Goal: Transaction & Acquisition: Purchase product/service

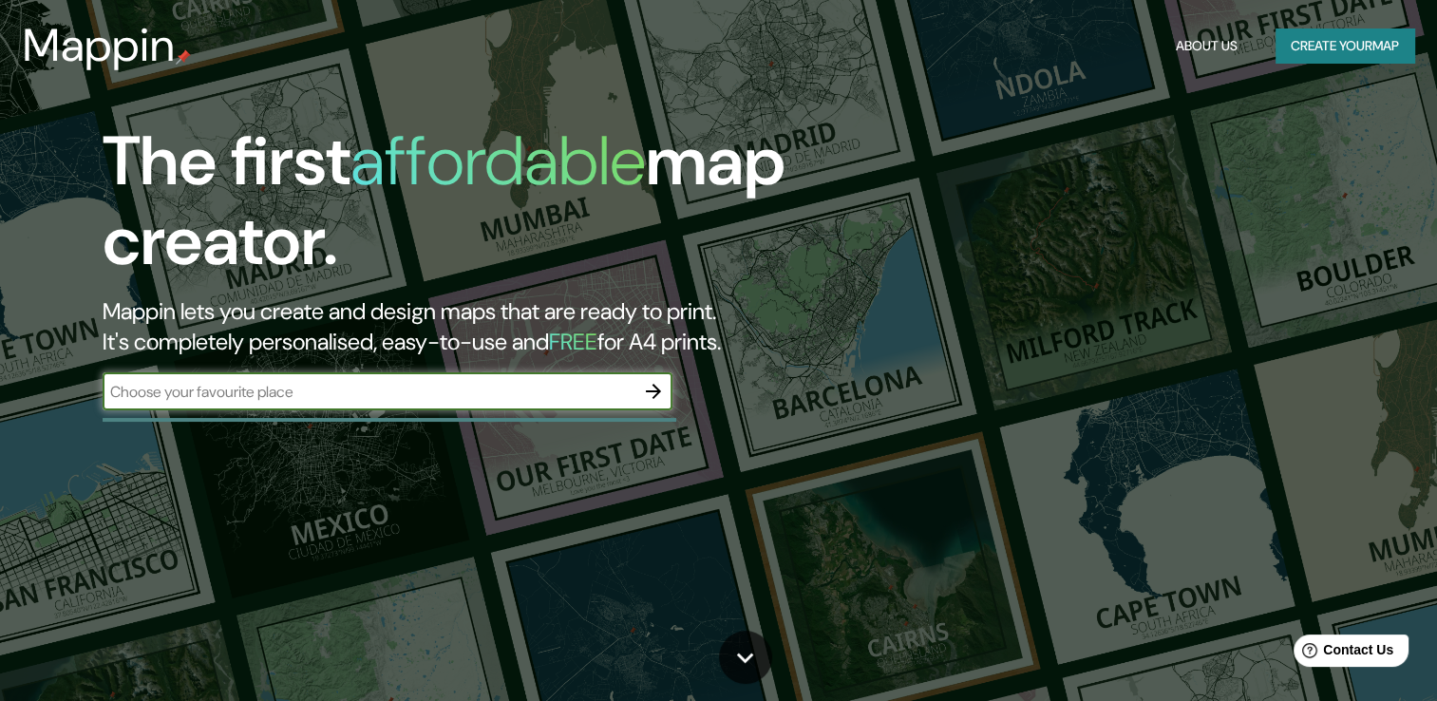
click at [429, 387] on input "text" at bounding box center [369, 392] width 532 height 22
click at [661, 392] on icon "button" at bounding box center [653, 391] width 23 height 23
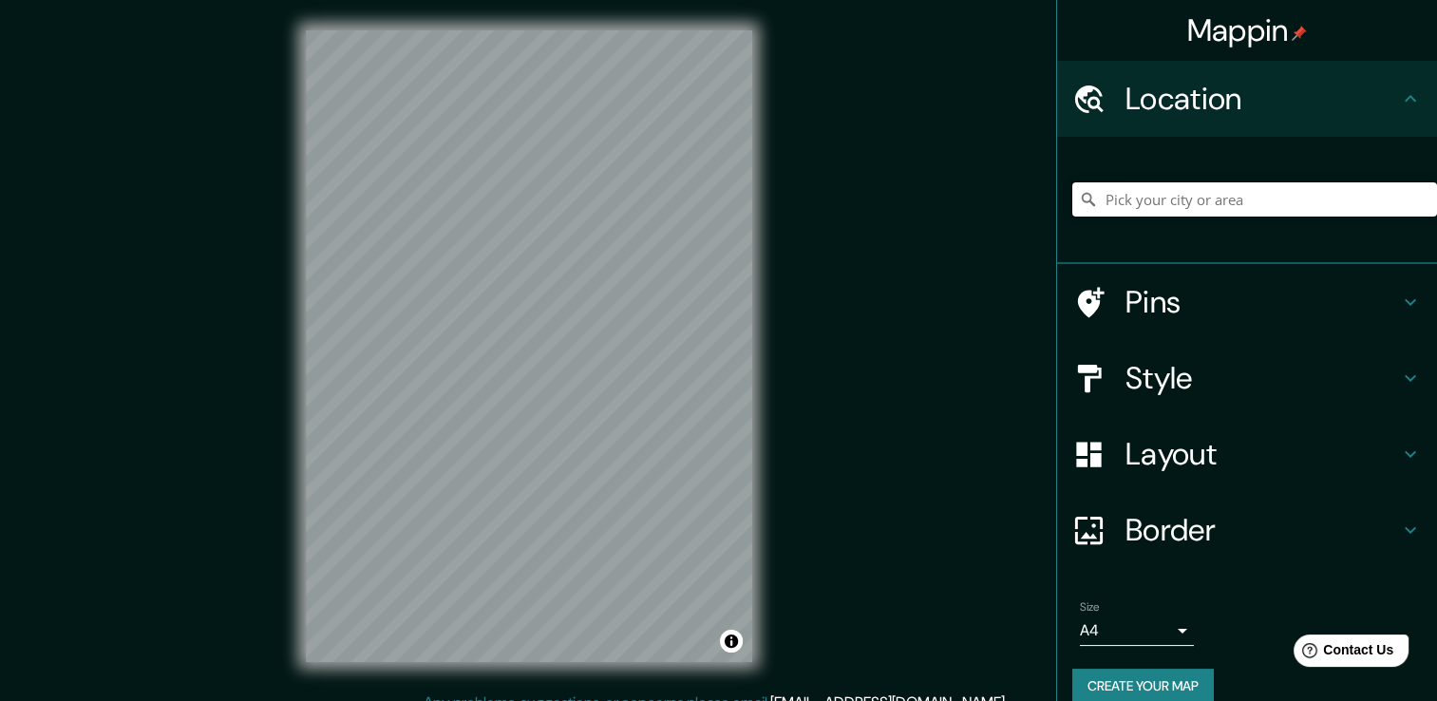
click at [1156, 200] on input "Pick your city or area" at bounding box center [1255, 199] width 365 height 34
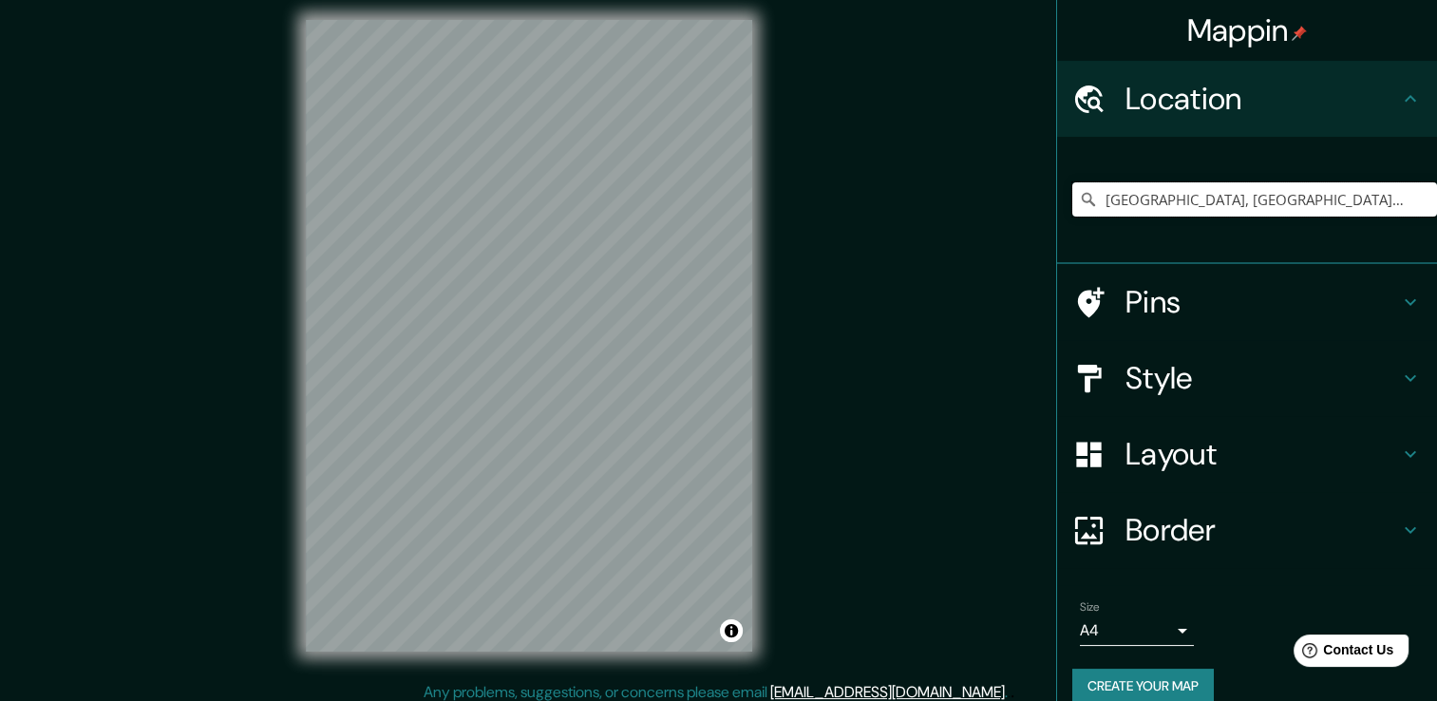
scroll to position [21, 0]
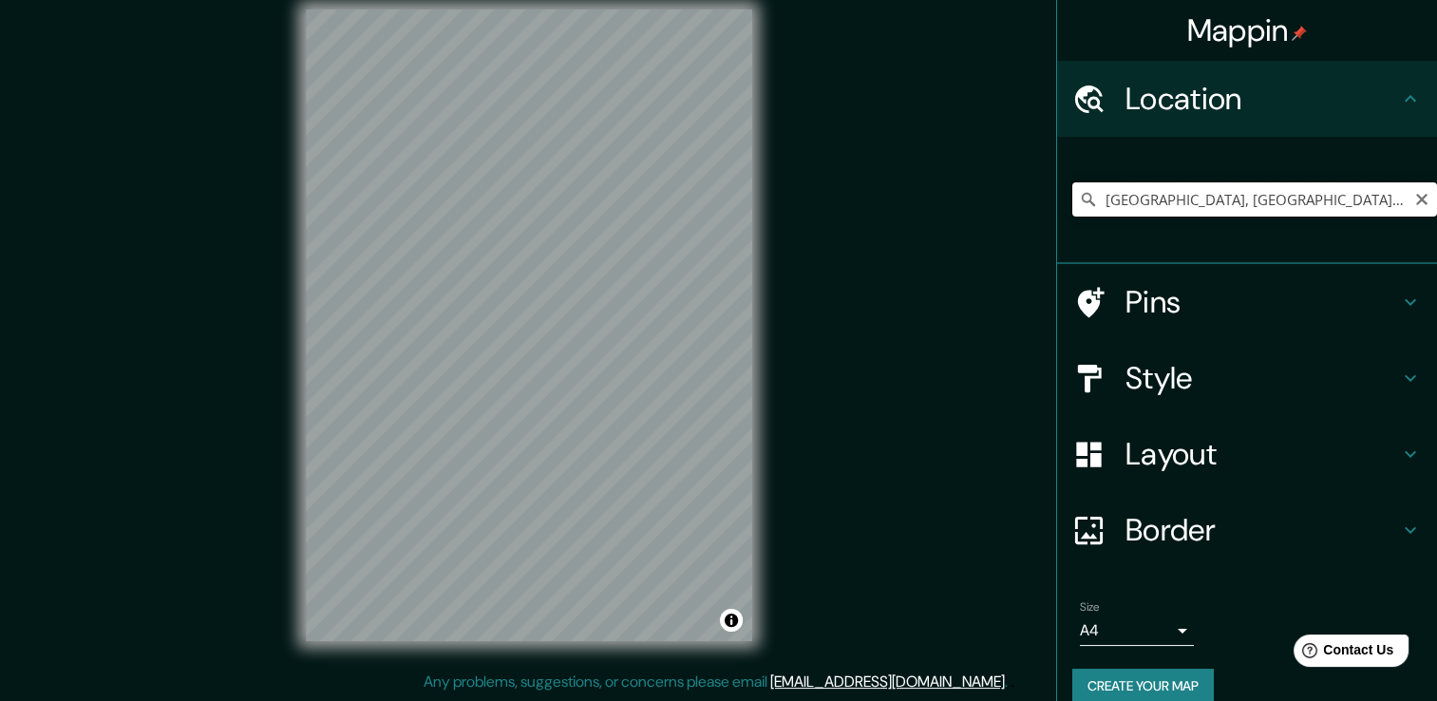
click at [1308, 196] on input "[GEOGRAPHIC_DATA], [GEOGRAPHIC_DATA], [GEOGRAPHIC_DATA]" at bounding box center [1255, 199] width 365 height 34
click at [1084, 195] on input "[GEOGRAPHIC_DATA], [GEOGRAPHIC_DATA], [GEOGRAPHIC_DATA]" at bounding box center [1255, 199] width 365 height 34
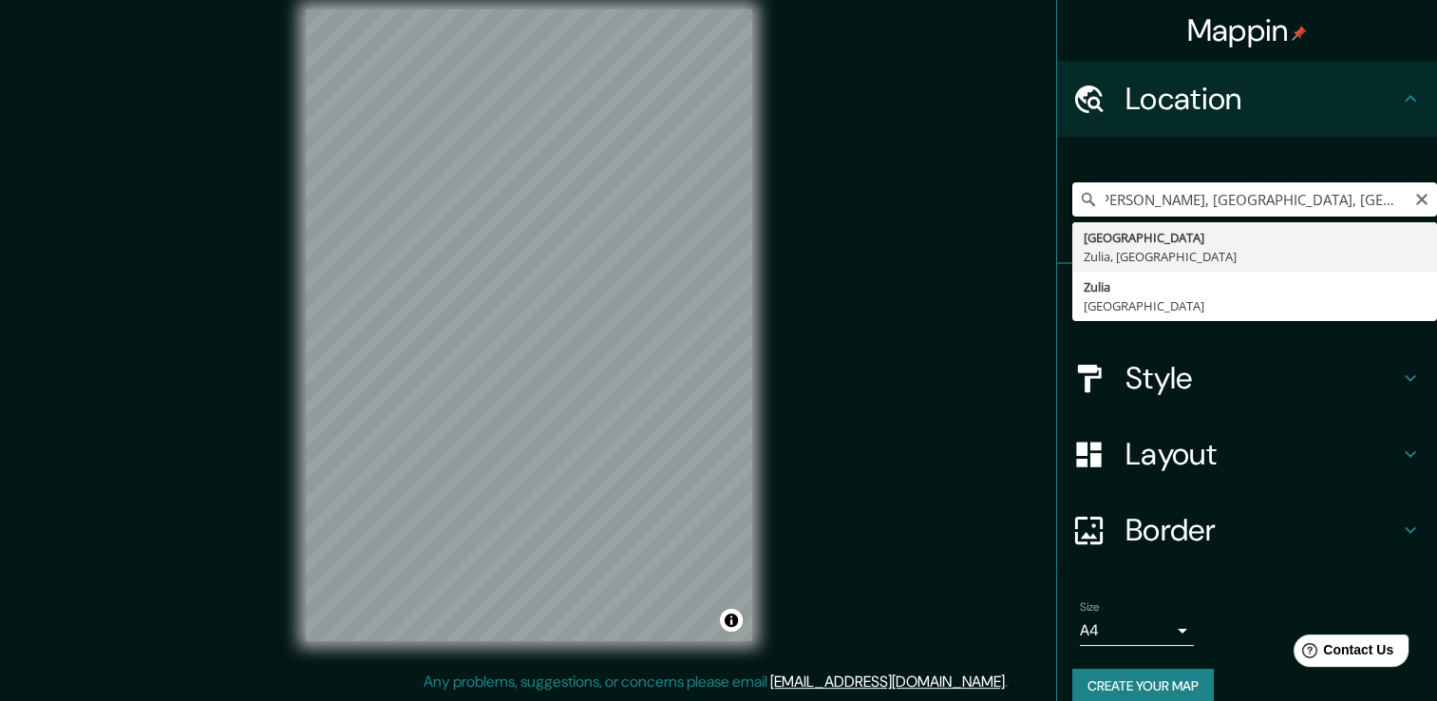
click at [1383, 199] on input "olegario villalobosMaracaibo, Zulia, Venezuela" at bounding box center [1255, 199] width 365 height 34
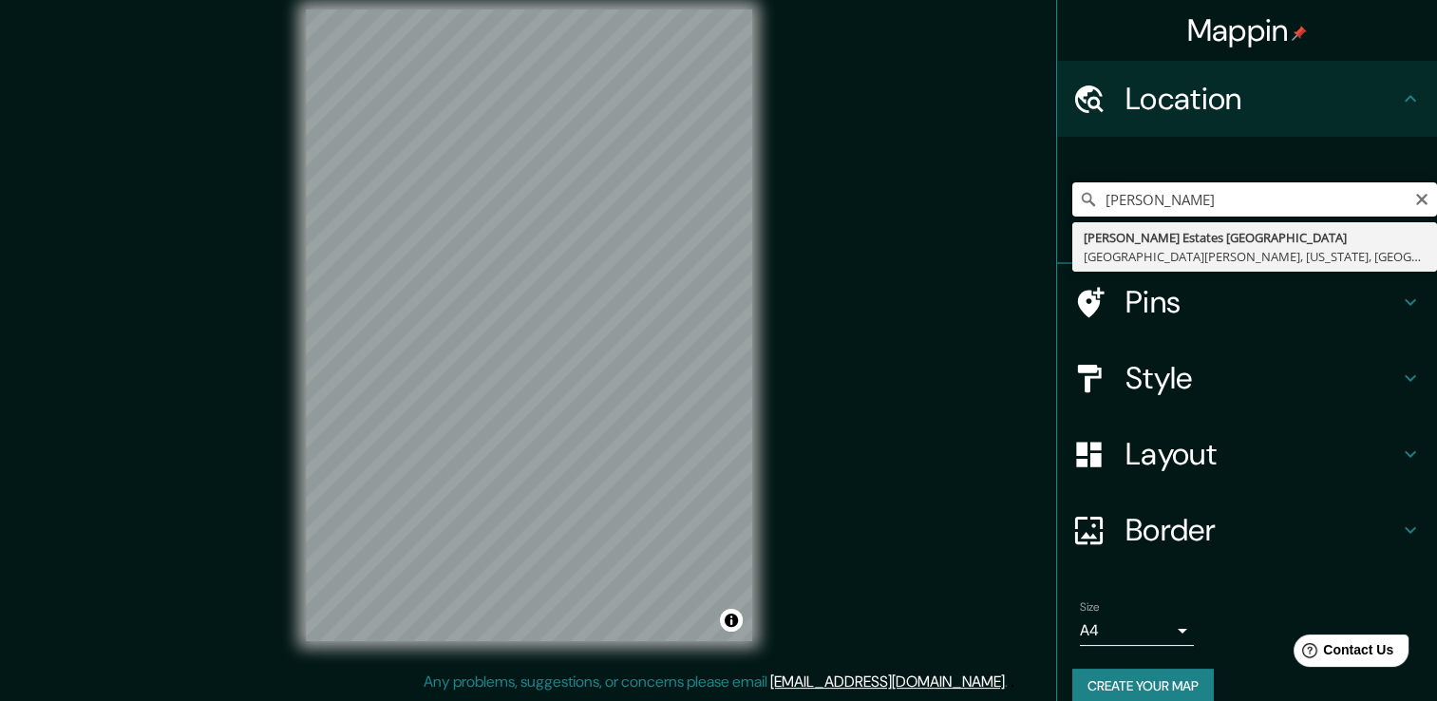
click at [1264, 200] on input "olegario villalobosa" at bounding box center [1255, 199] width 365 height 34
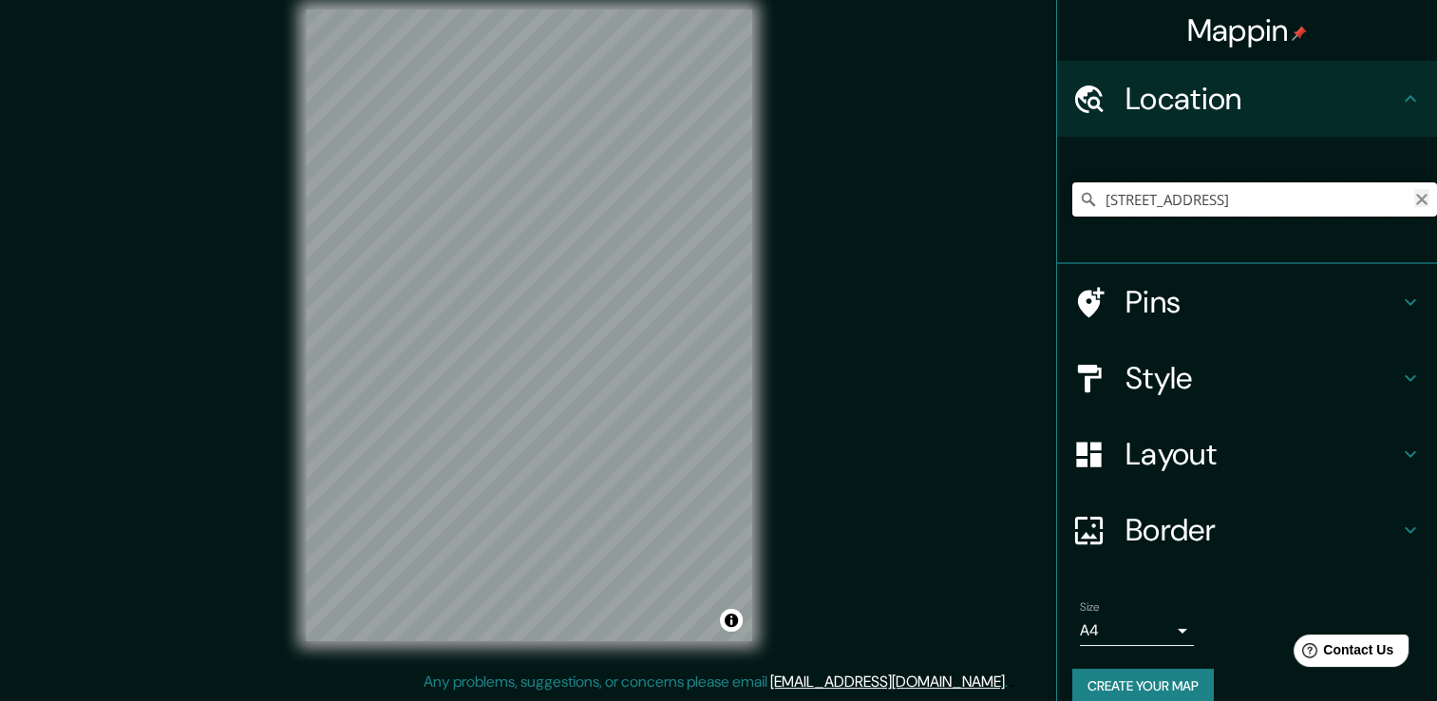
type input "Calle 53, 050012 Medellín, Antioquia, Colombia"
click at [1417, 200] on icon "Clear" at bounding box center [1422, 199] width 11 height 11
click at [1246, 198] on input "Pick your city or area" at bounding box center [1255, 199] width 365 height 34
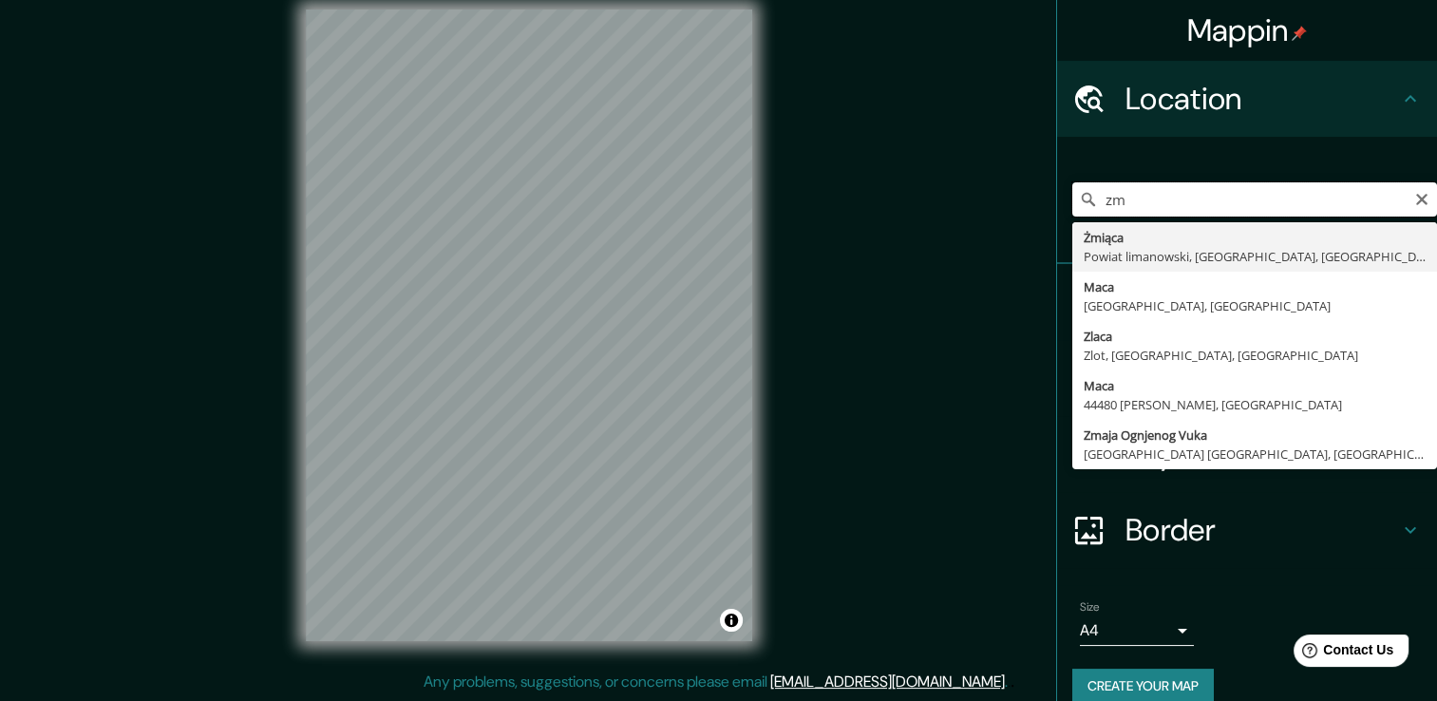
type input "z"
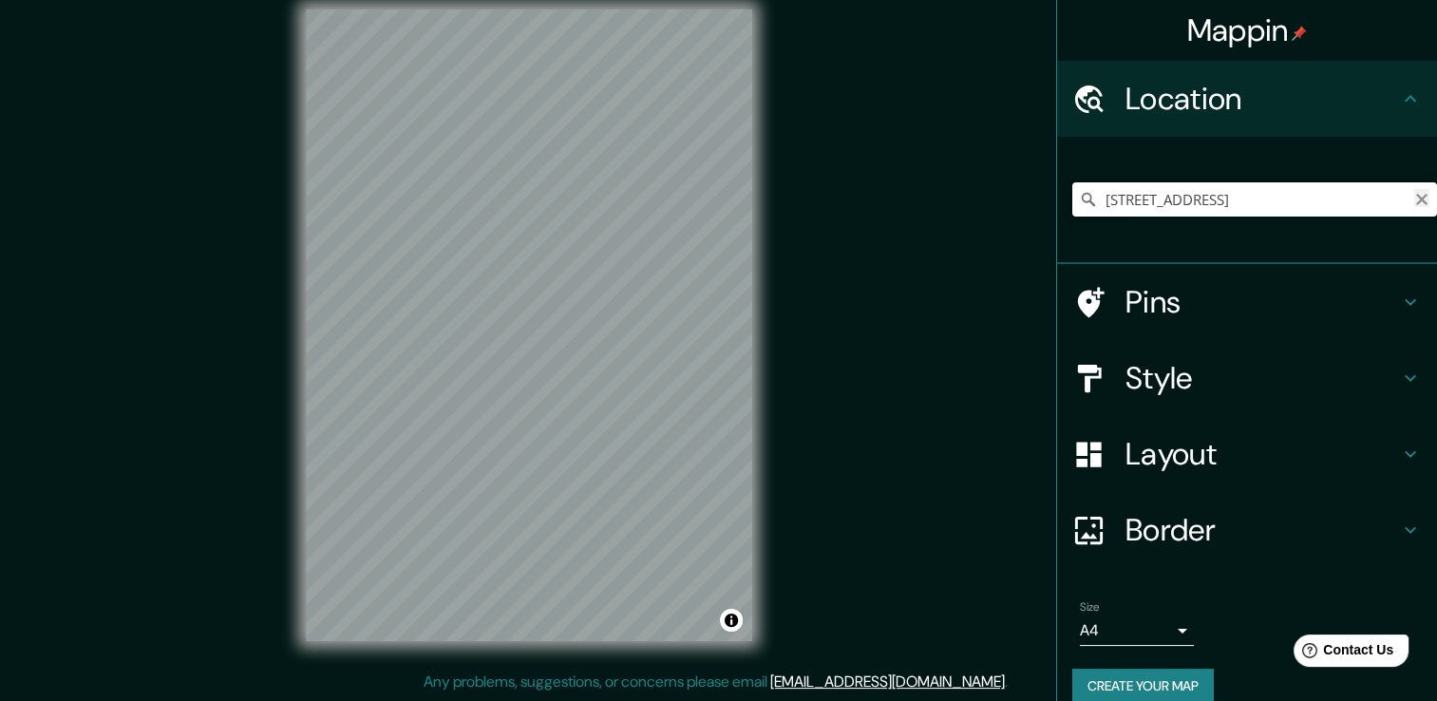
type input "Calle 53, 050012 Medellín, Antioquia, Colombia"
click at [1417, 200] on icon "Clear" at bounding box center [1422, 199] width 11 height 11
click at [1277, 200] on input "Pick your city or area" at bounding box center [1255, 199] width 365 height 34
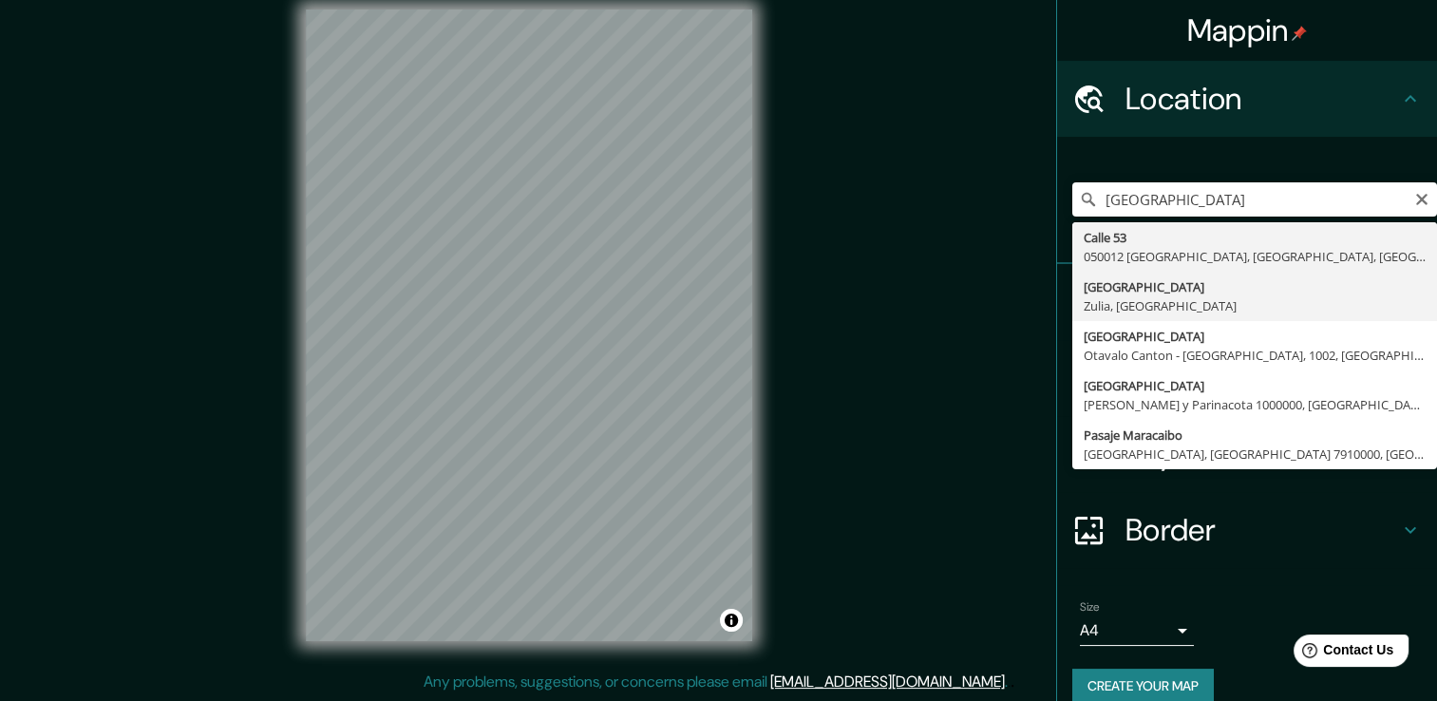
type input "[GEOGRAPHIC_DATA], [GEOGRAPHIC_DATA], [GEOGRAPHIC_DATA]"
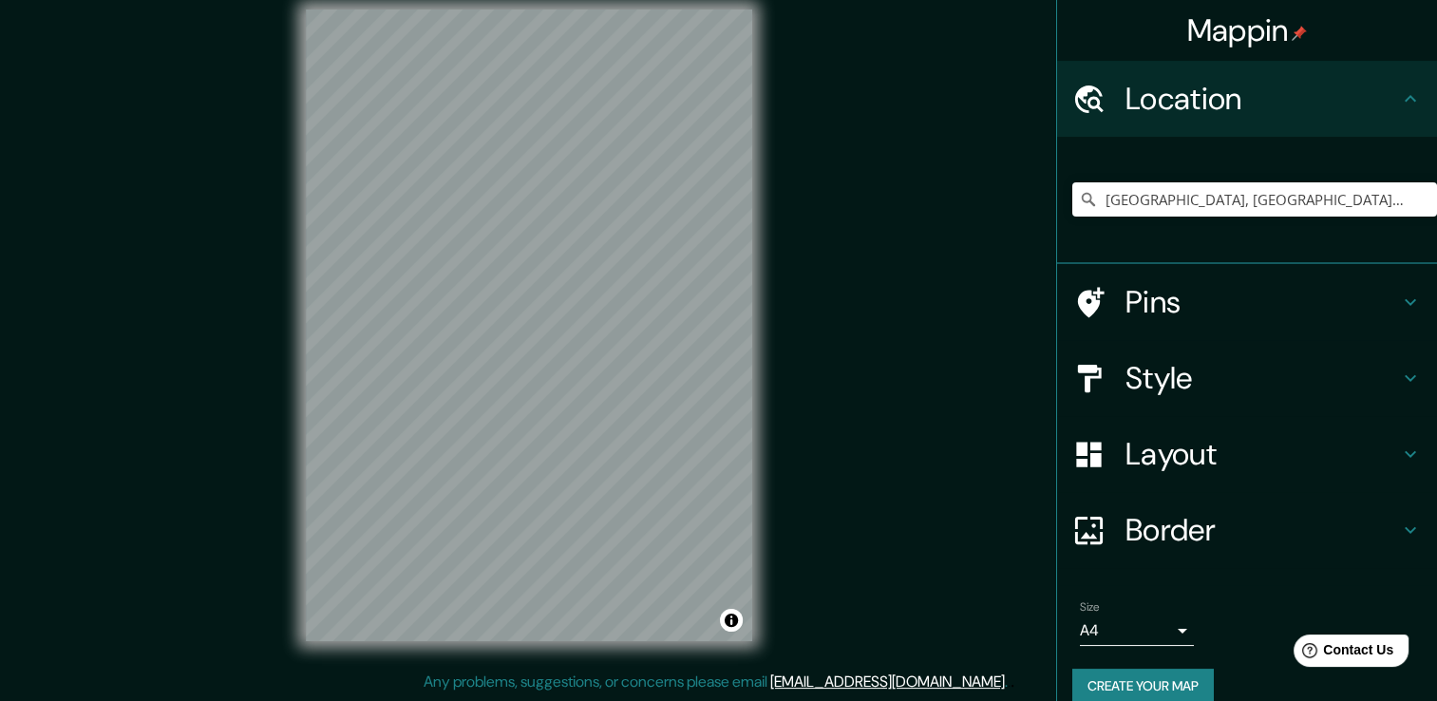
click at [1163, 363] on h4 "Style" at bounding box center [1263, 378] width 274 height 38
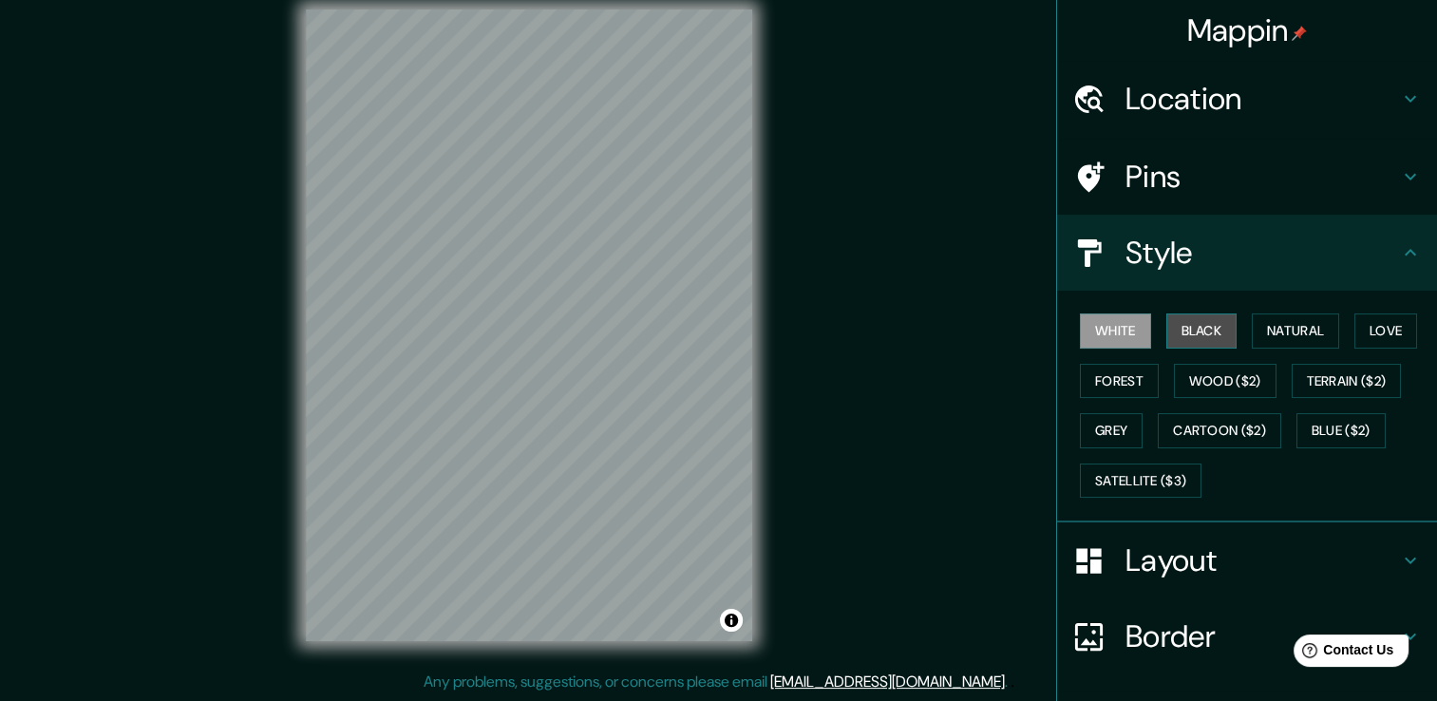
click at [1184, 329] on button "Black" at bounding box center [1202, 331] width 71 height 35
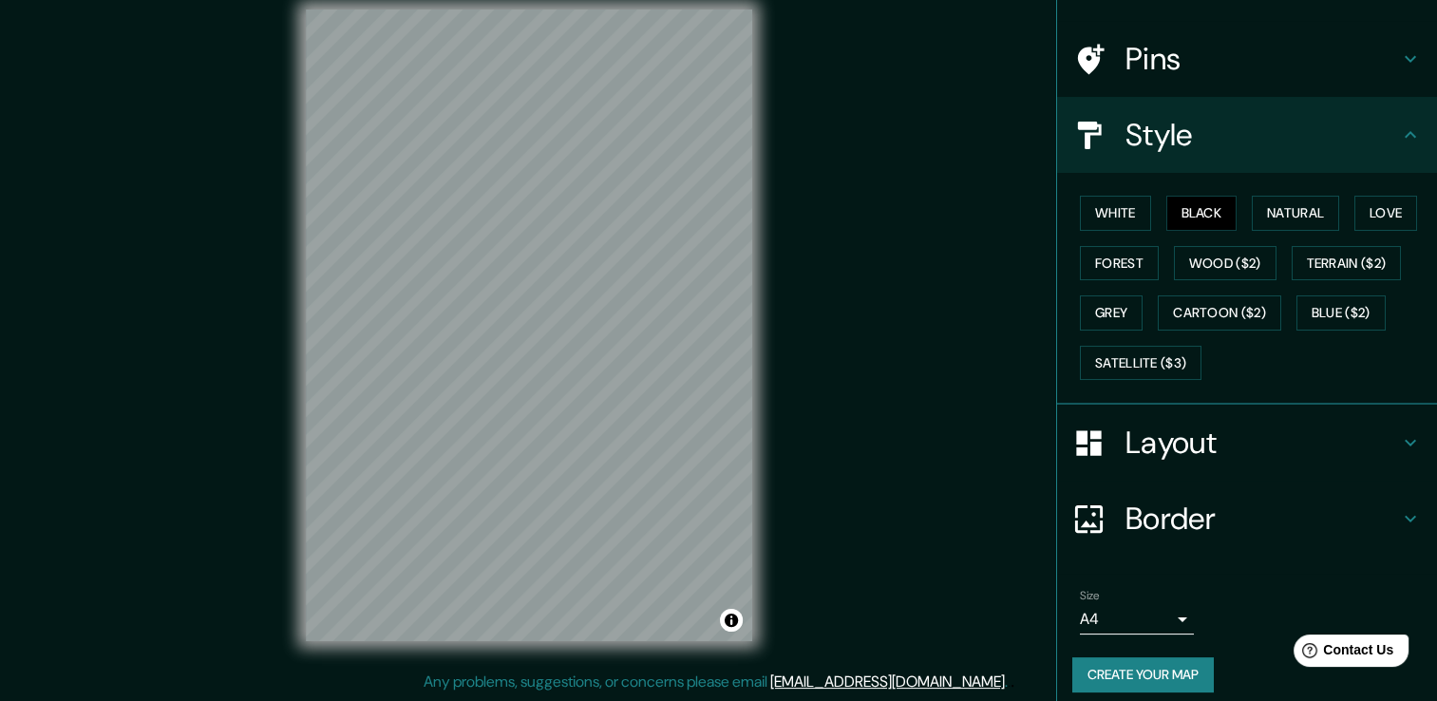
scroll to position [128, 0]
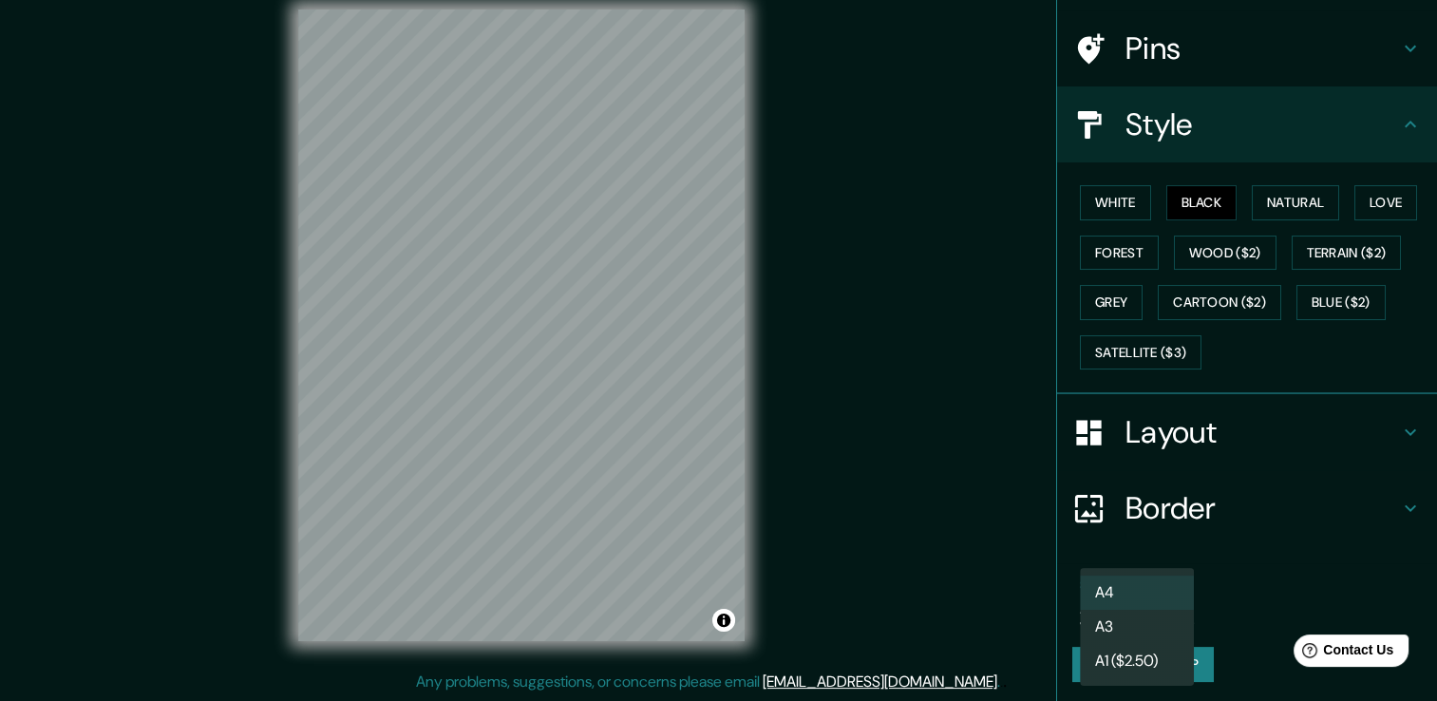
click at [1167, 595] on body "Mappin Location Maracaibo, Zulia, Venezuela Pins Style White Black Natural Love…" at bounding box center [718, 329] width 1437 height 701
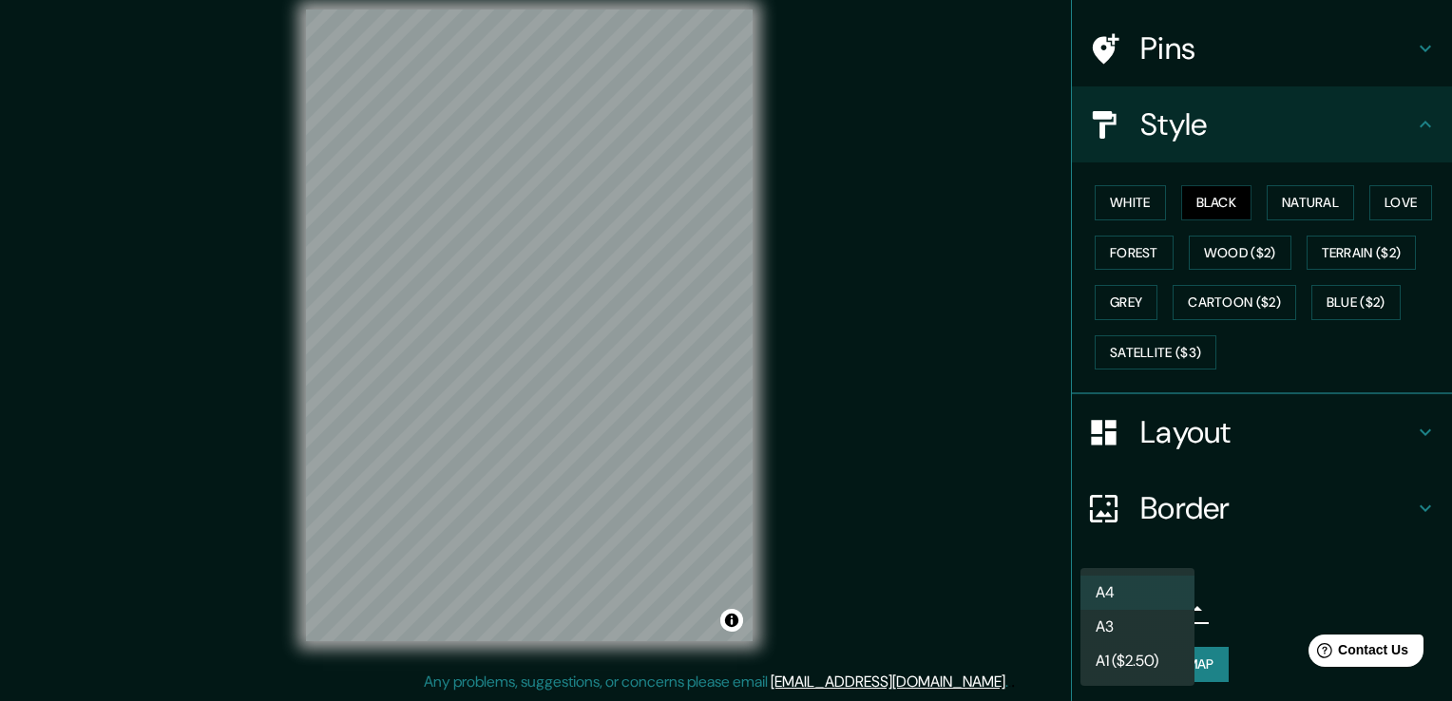
click at [1153, 646] on li "A1 ($2.50)" at bounding box center [1137, 661] width 114 height 34
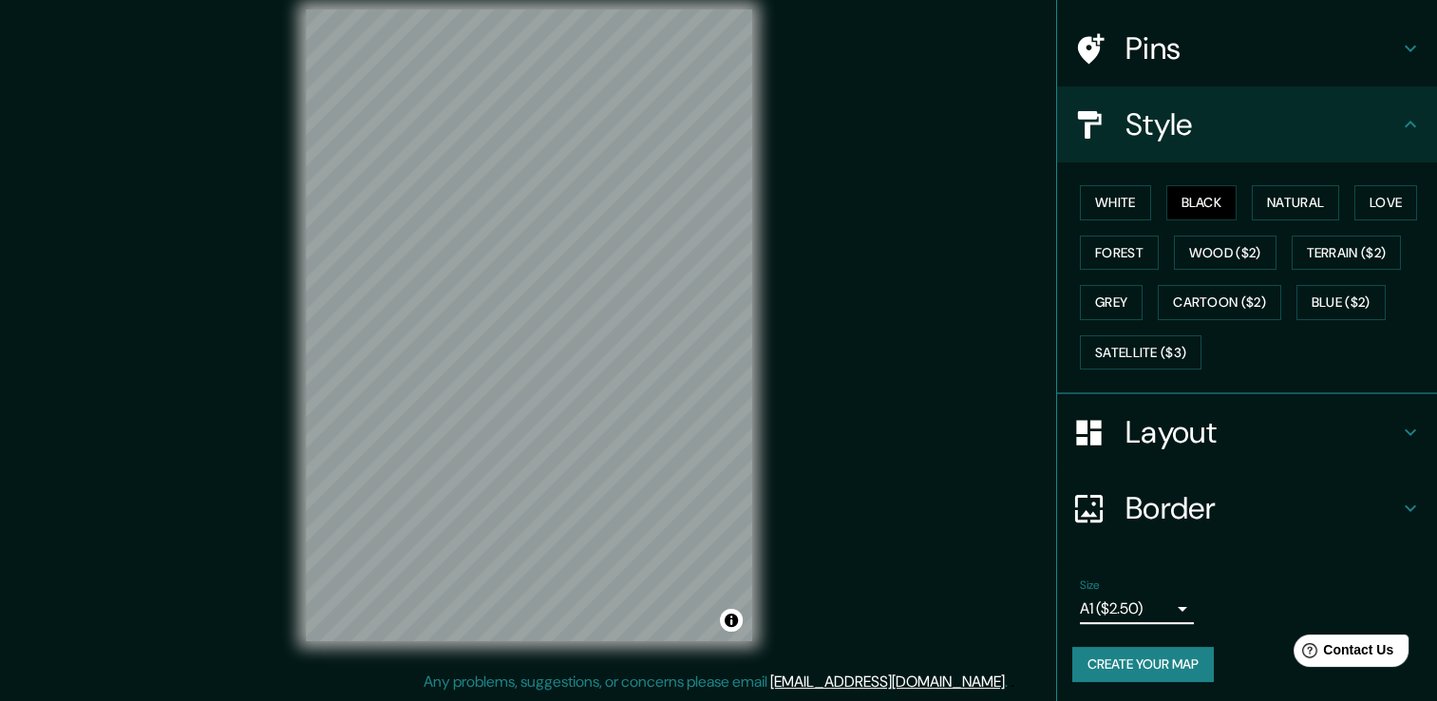
click at [1159, 602] on body "Mappin Location Maracaibo, Zulia, Venezuela Pins Style White Black Natural Love…" at bounding box center [718, 329] width 1437 height 701
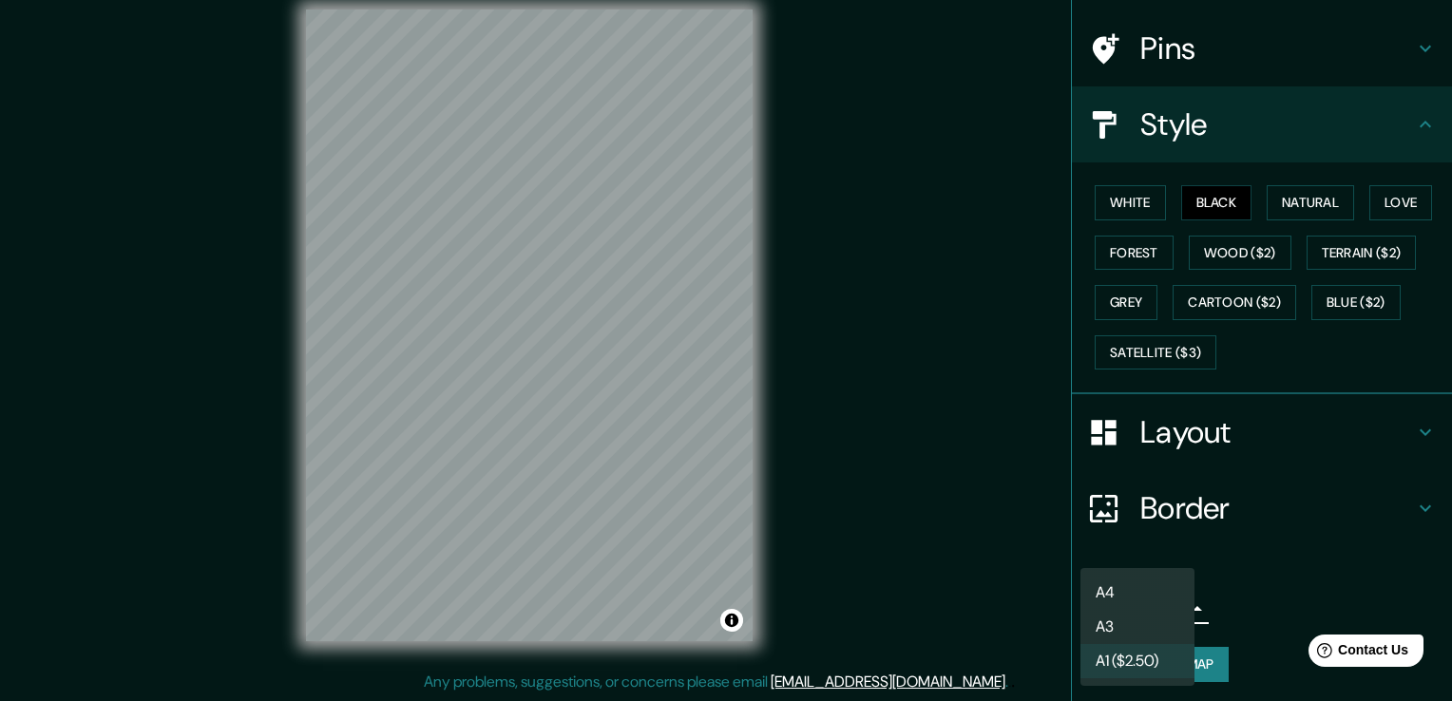
click at [1151, 617] on li "A3" at bounding box center [1137, 627] width 114 height 34
type input "a4"
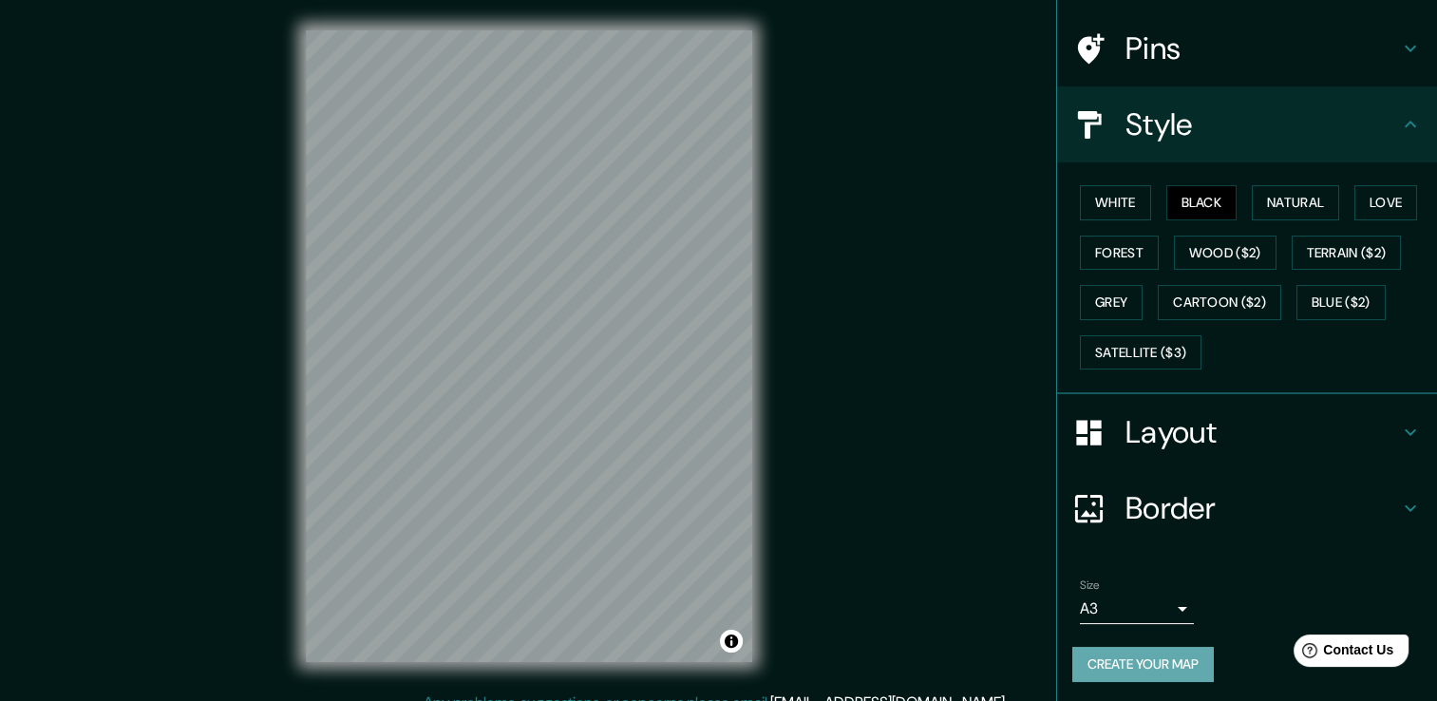
click at [1166, 667] on button "Create your map" at bounding box center [1144, 664] width 142 height 35
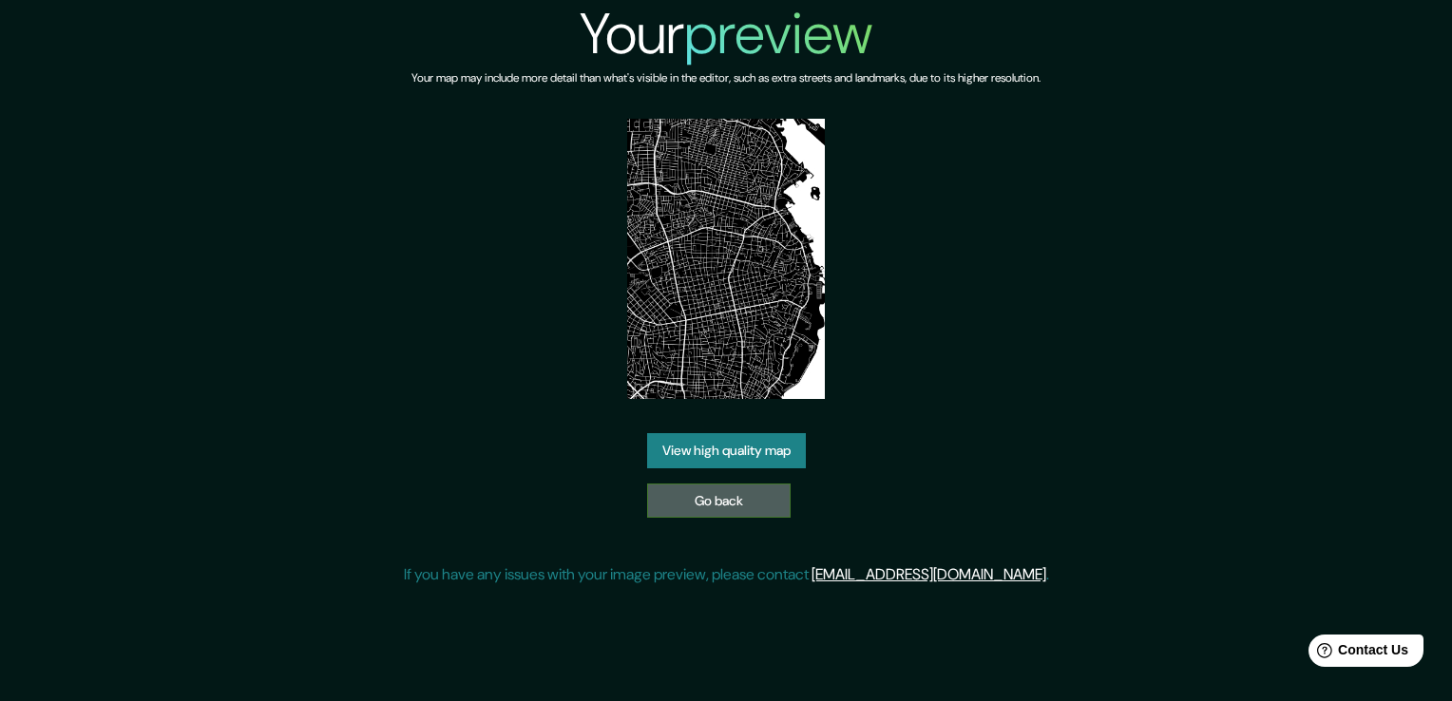
click at [711, 504] on link "Go back" at bounding box center [718, 501] width 143 height 35
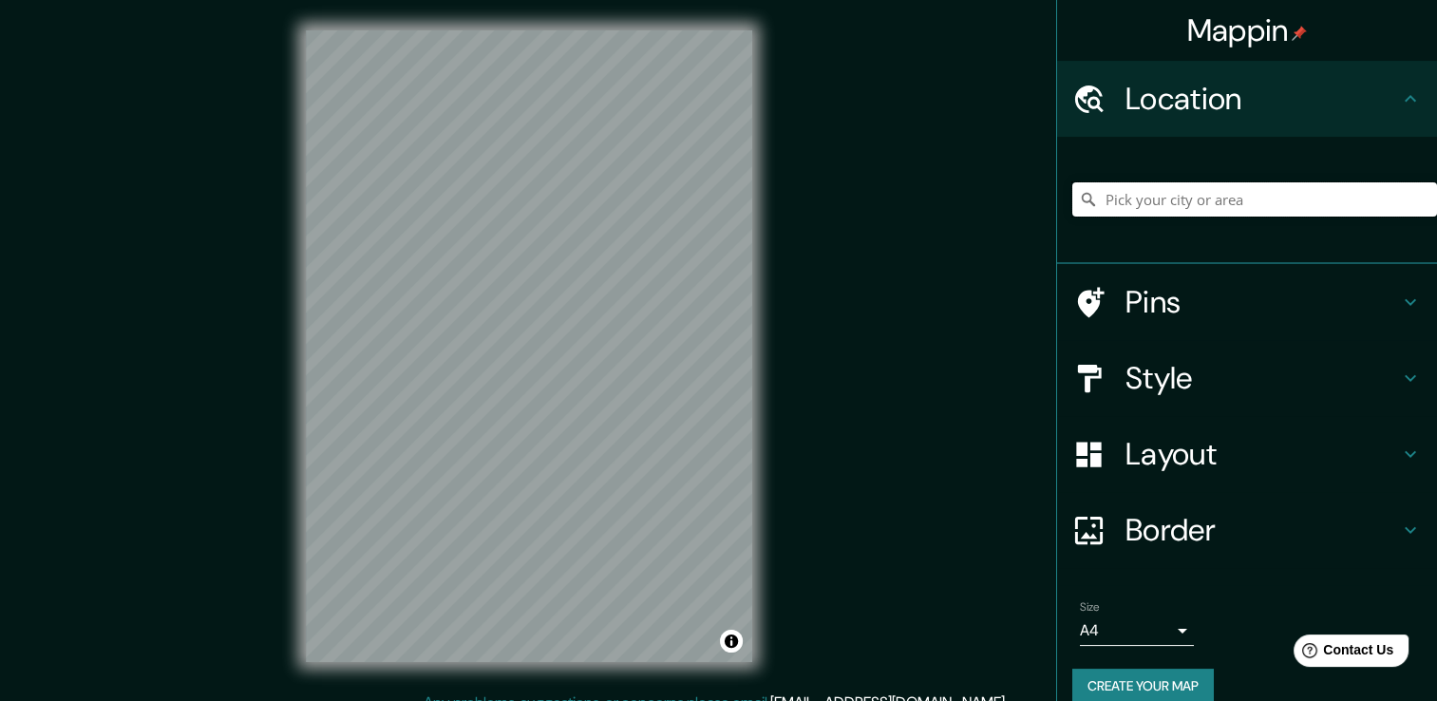
click at [1120, 192] on input "Pick your city or area" at bounding box center [1255, 199] width 365 height 34
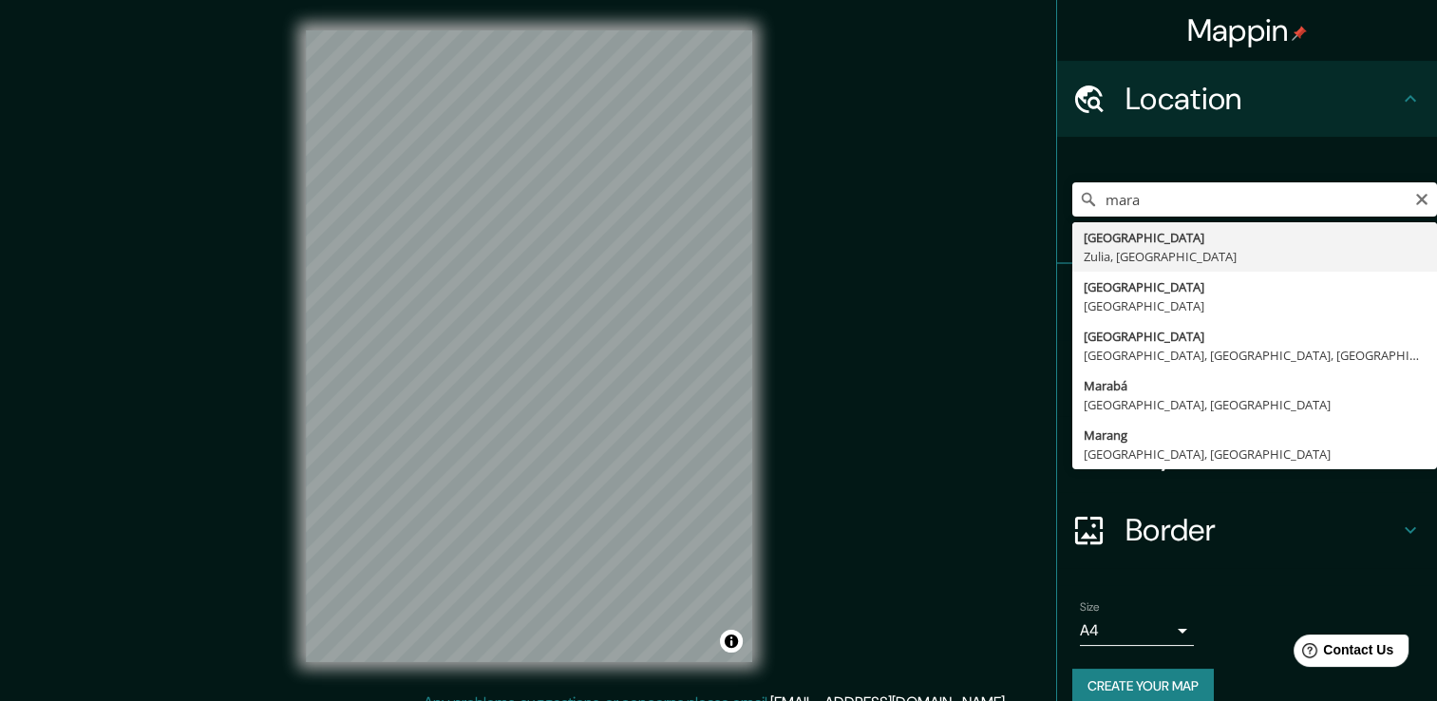
type input "[GEOGRAPHIC_DATA], [GEOGRAPHIC_DATA], [GEOGRAPHIC_DATA]"
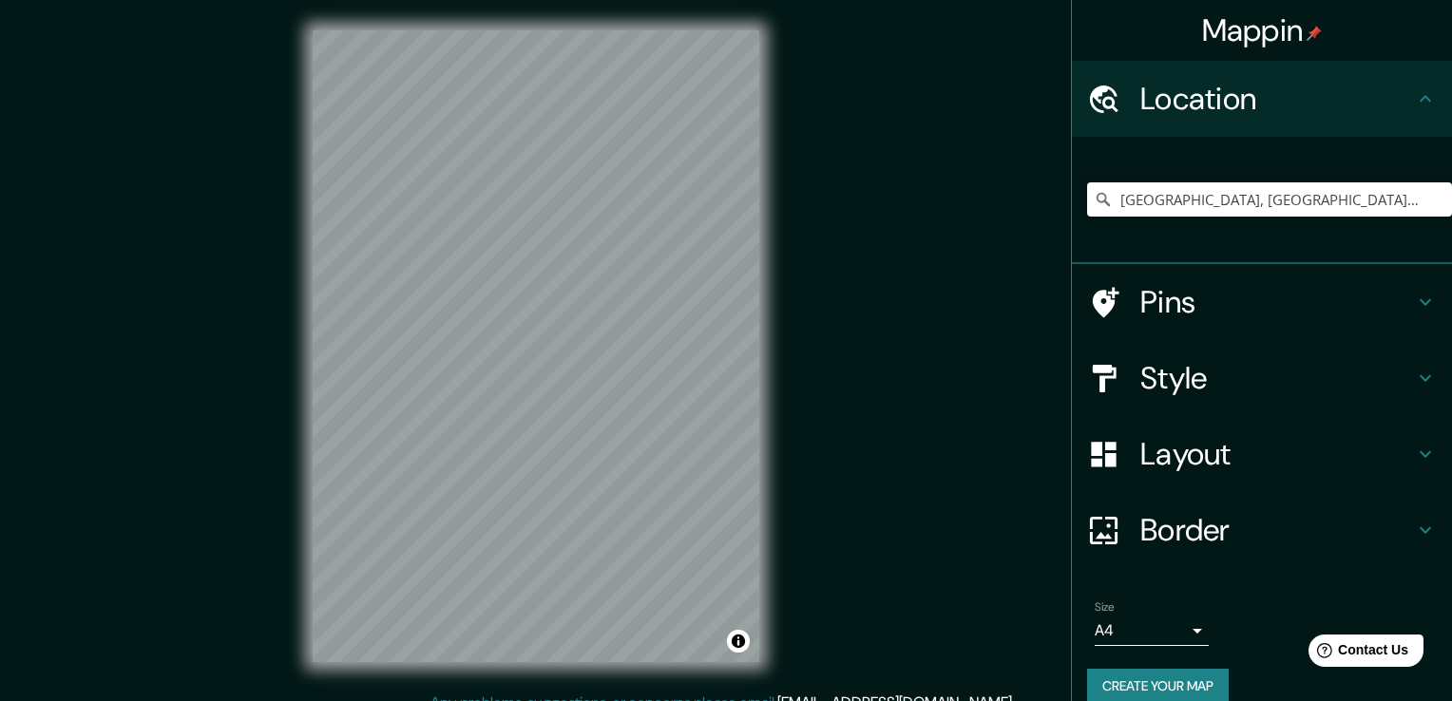
click at [1132, 633] on body "Mappin Location Maracaibo, Zulia, Venezuela Pins Style Layout Border Choose a b…" at bounding box center [726, 350] width 1452 height 701
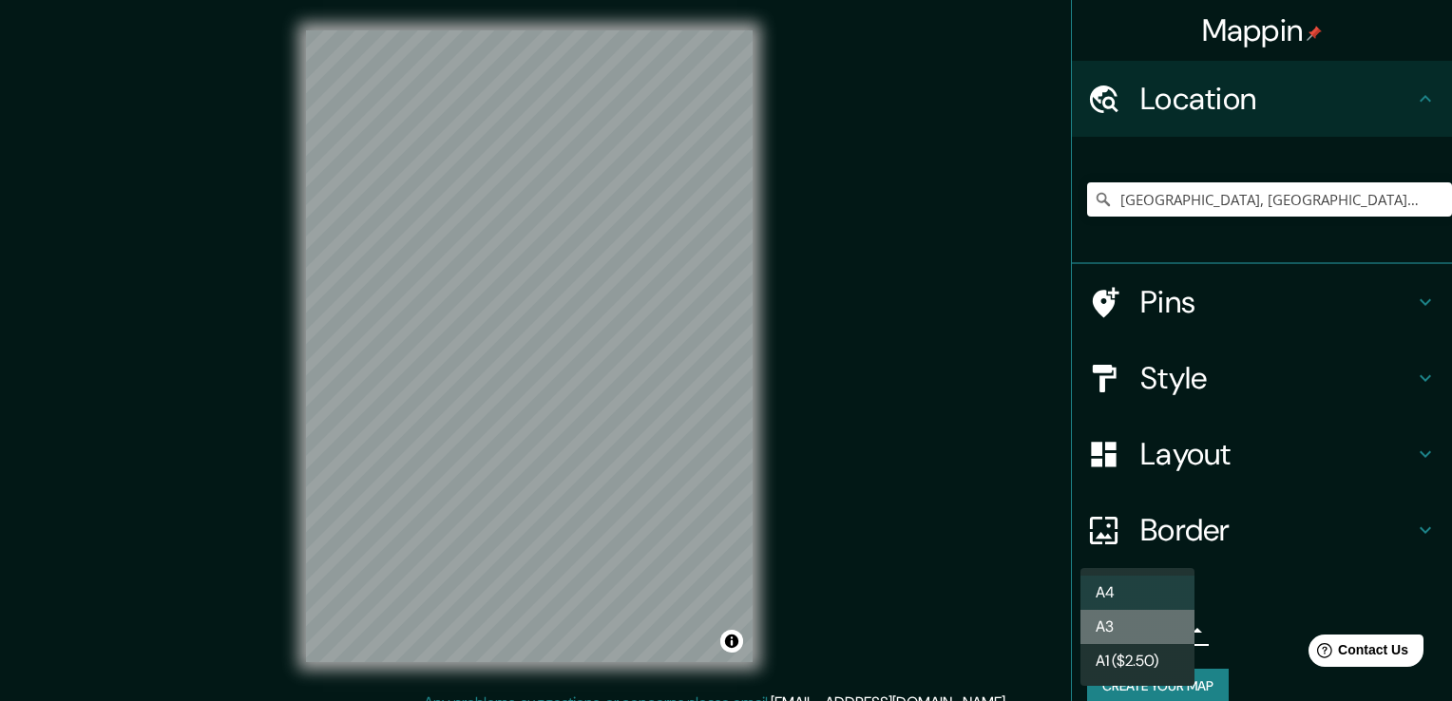
click at [1122, 633] on li "A3" at bounding box center [1137, 627] width 114 height 34
type input "a4"
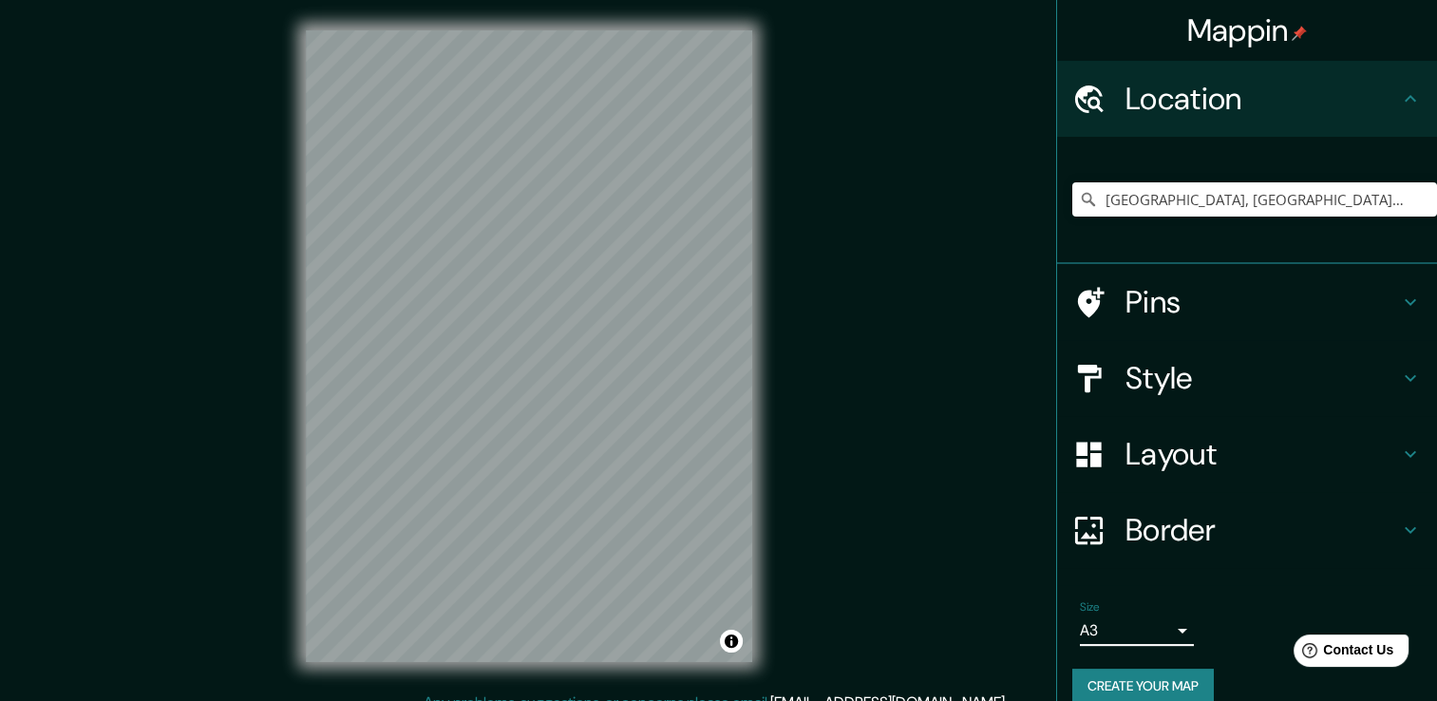
click at [1151, 382] on h4 "Style" at bounding box center [1263, 378] width 274 height 38
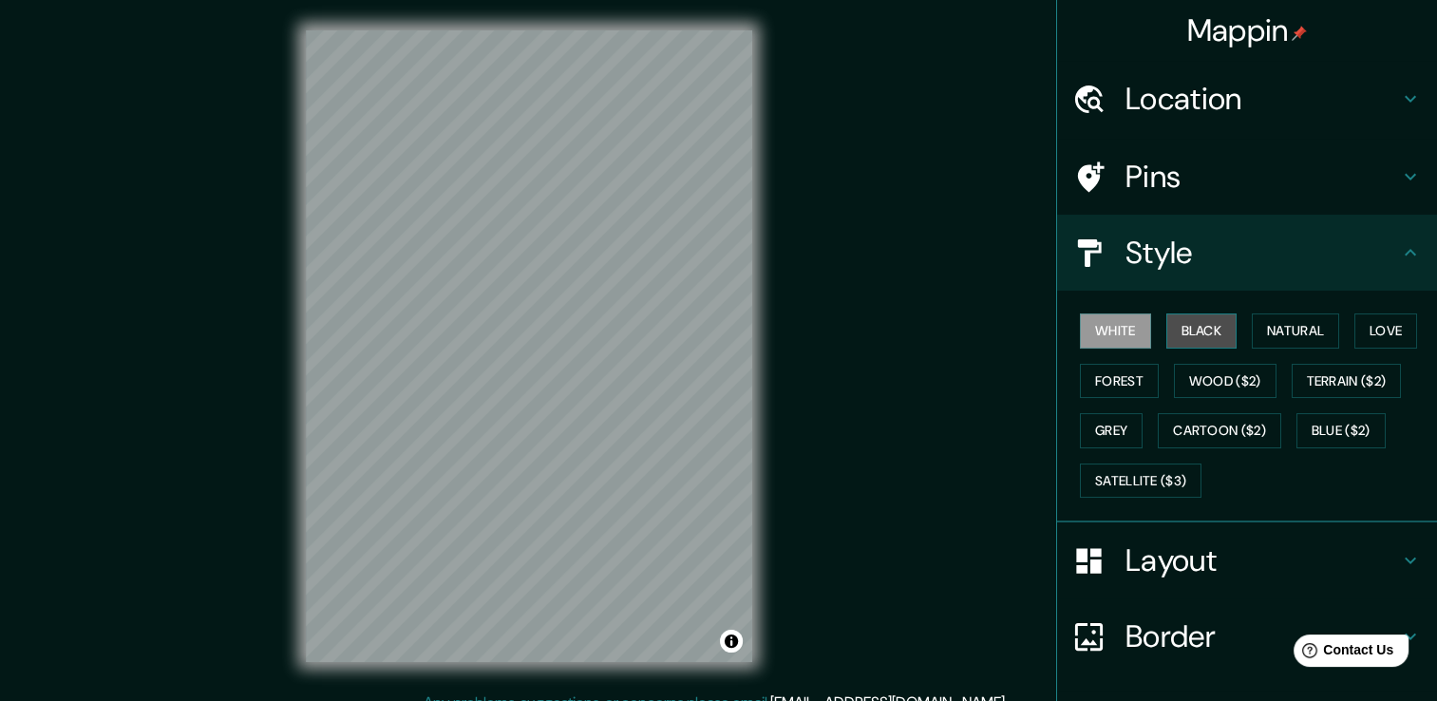
click at [1183, 341] on button "Black" at bounding box center [1202, 331] width 71 height 35
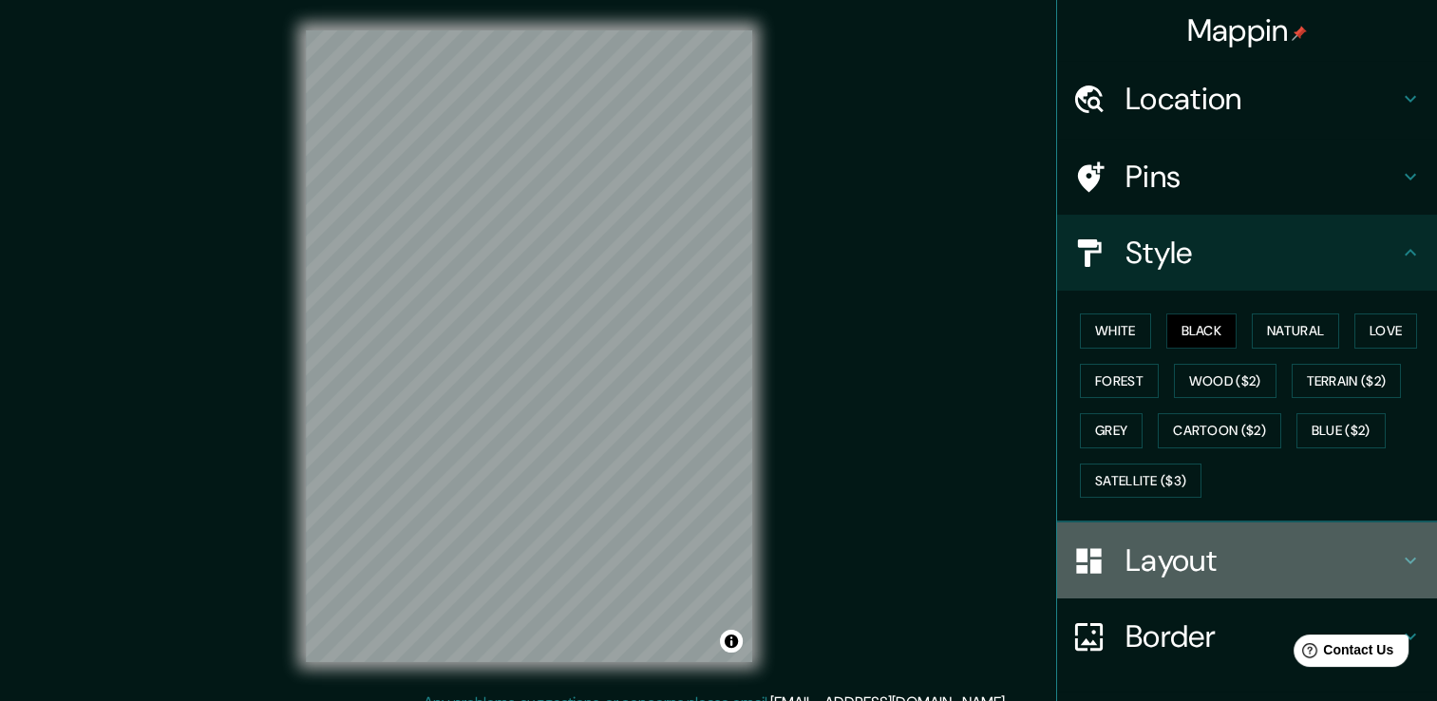
click at [1202, 564] on h4 "Layout" at bounding box center [1263, 561] width 274 height 38
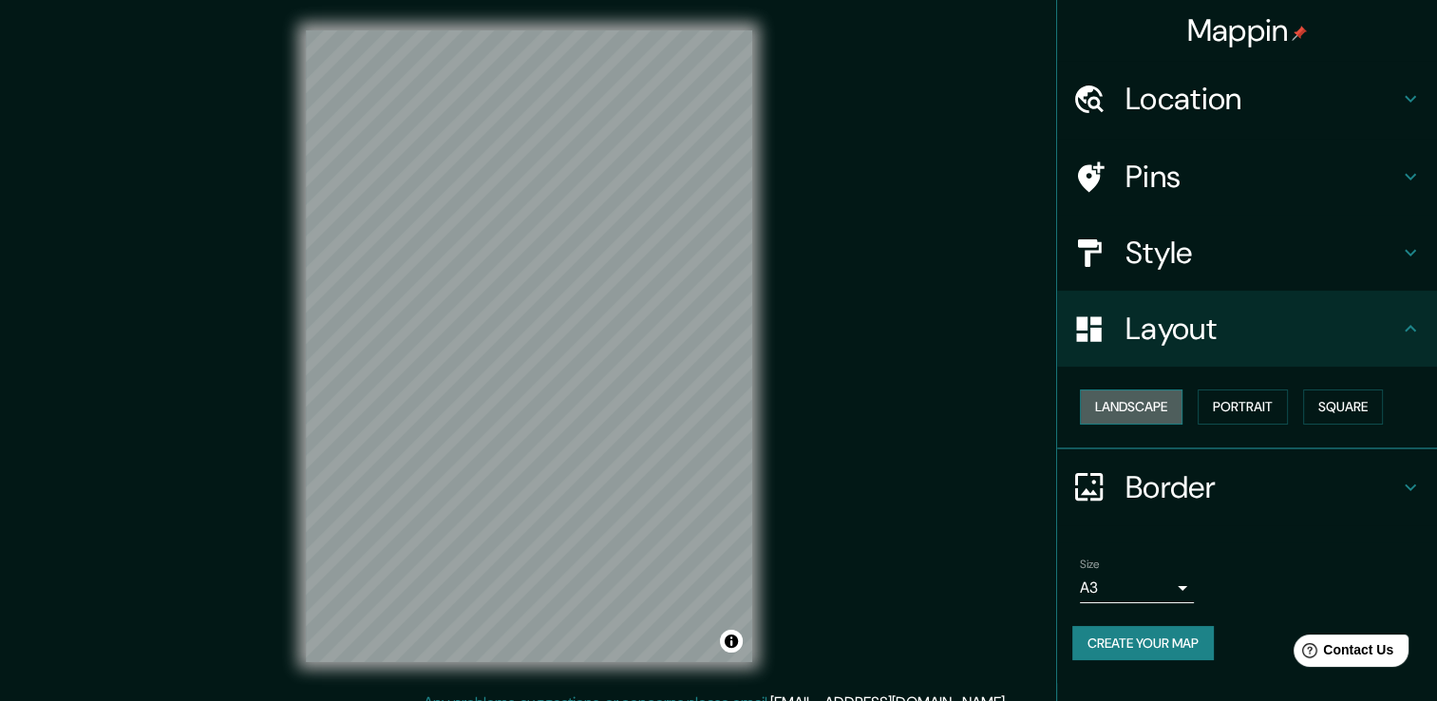
click at [1140, 405] on button "Landscape" at bounding box center [1131, 407] width 103 height 35
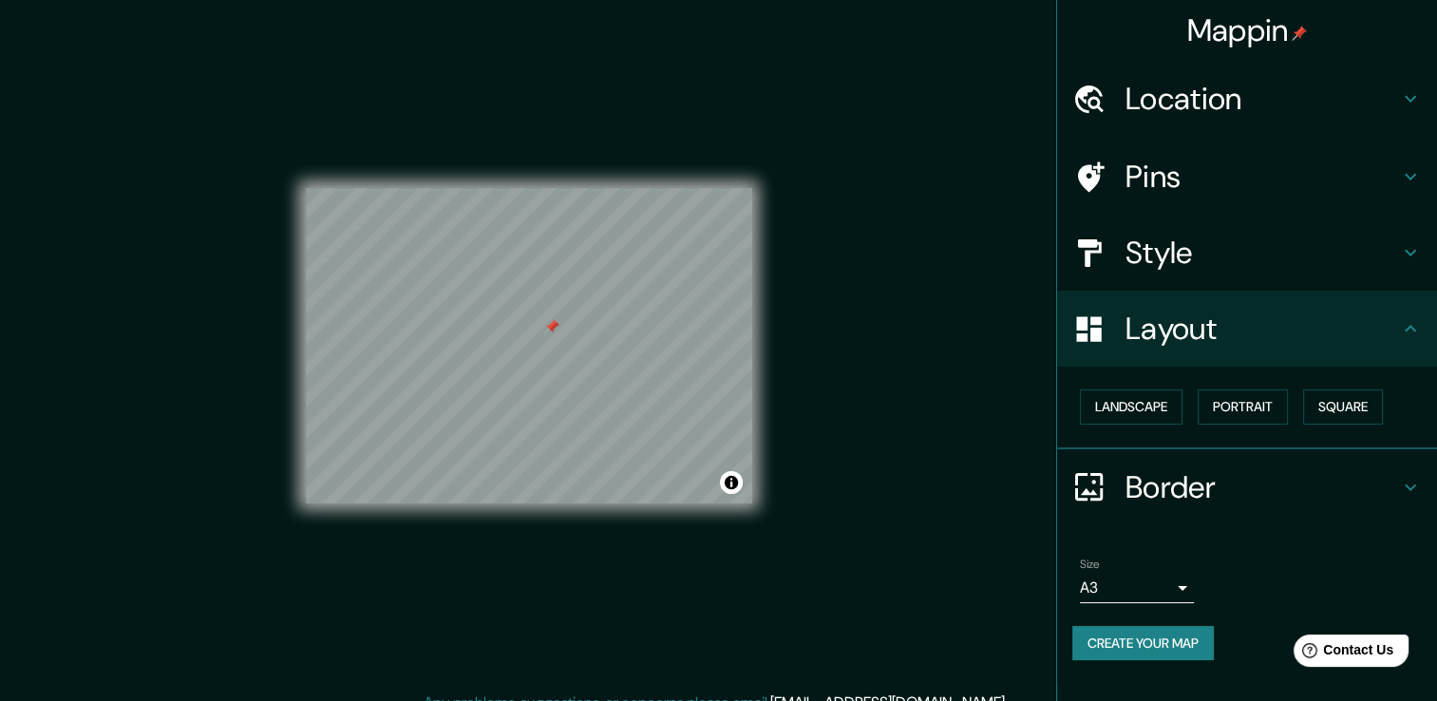
drag, startPoint x: 569, startPoint y: 309, endPoint x: 554, endPoint y: 332, distance: 27.4
click at [554, 332] on div at bounding box center [551, 326] width 15 height 15
click at [790, 296] on div "Mappin Location Maracaibo, Zulia, Venezuela Pins Style Layout Landscape Portrai…" at bounding box center [718, 361] width 1437 height 722
click at [554, 332] on div at bounding box center [555, 325] width 15 height 15
click at [1338, 395] on button "Square" at bounding box center [1343, 407] width 80 height 35
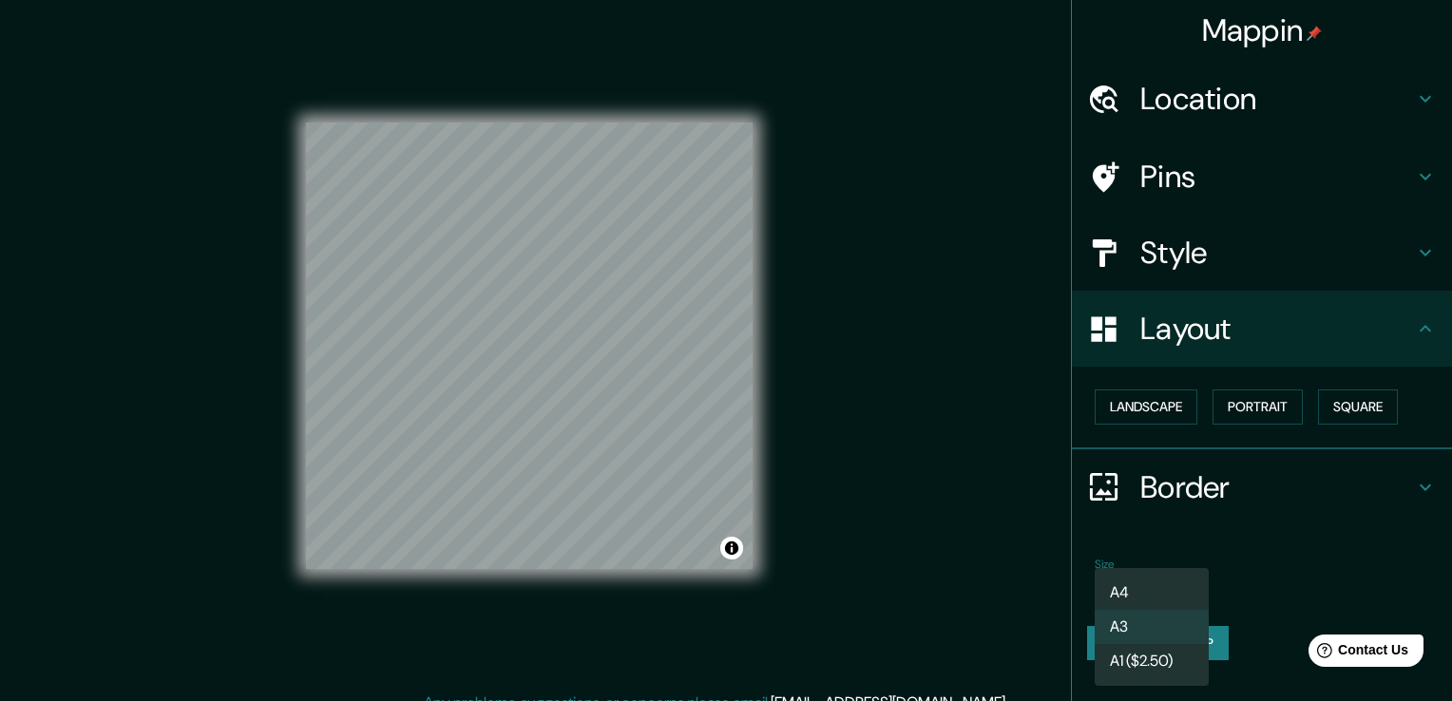
click at [1157, 578] on body "Mappin Location Maracaibo, Zulia, Venezuela Pins Style Layout Landscape Portrai…" at bounding box center [726, 350] width 1452 height 701
click at [1257, 563] on div at bounding box center [726, 350] width 1452 height 701
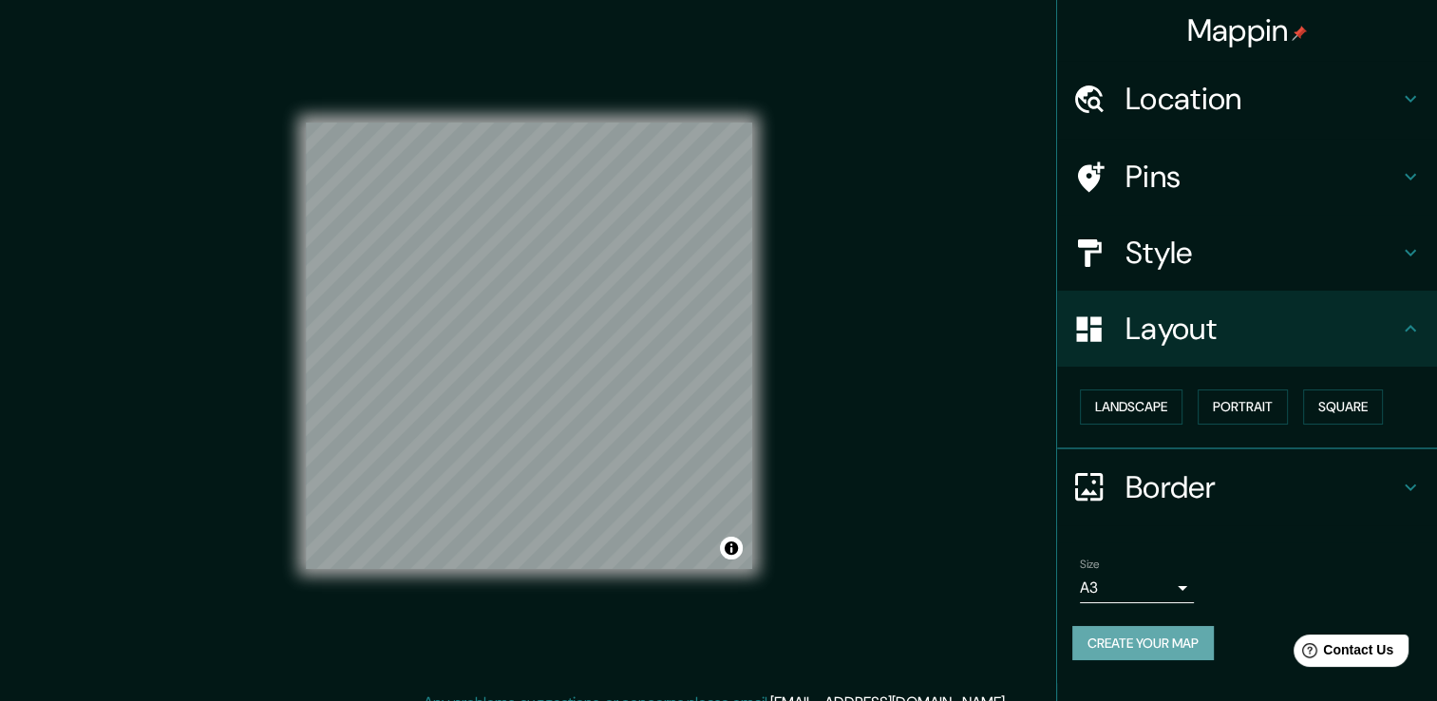
click at [1144, 633] on button "Create your map" at bounding box center [1144, 643] width 142 height 35
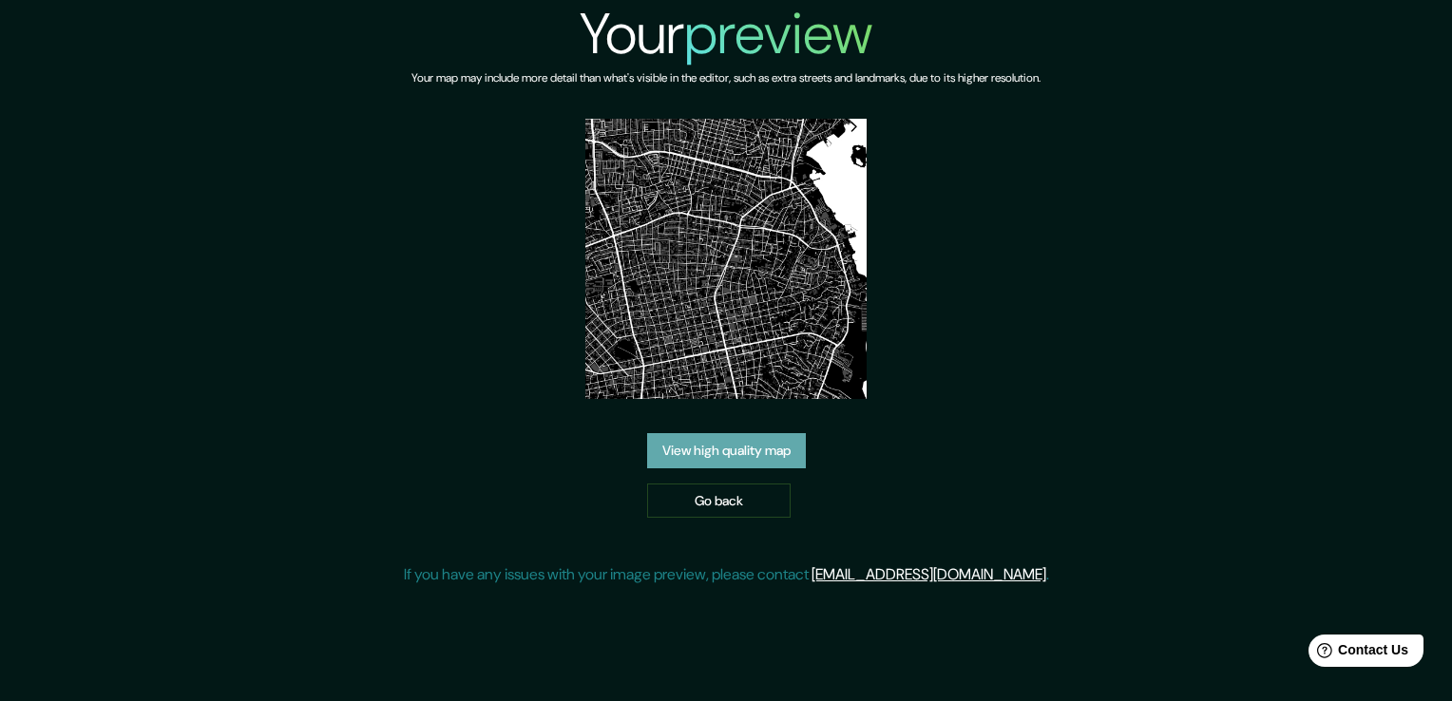
click at [726, 452] on link "View high quality map" at bounding box center [726, 450] width 159 height 35
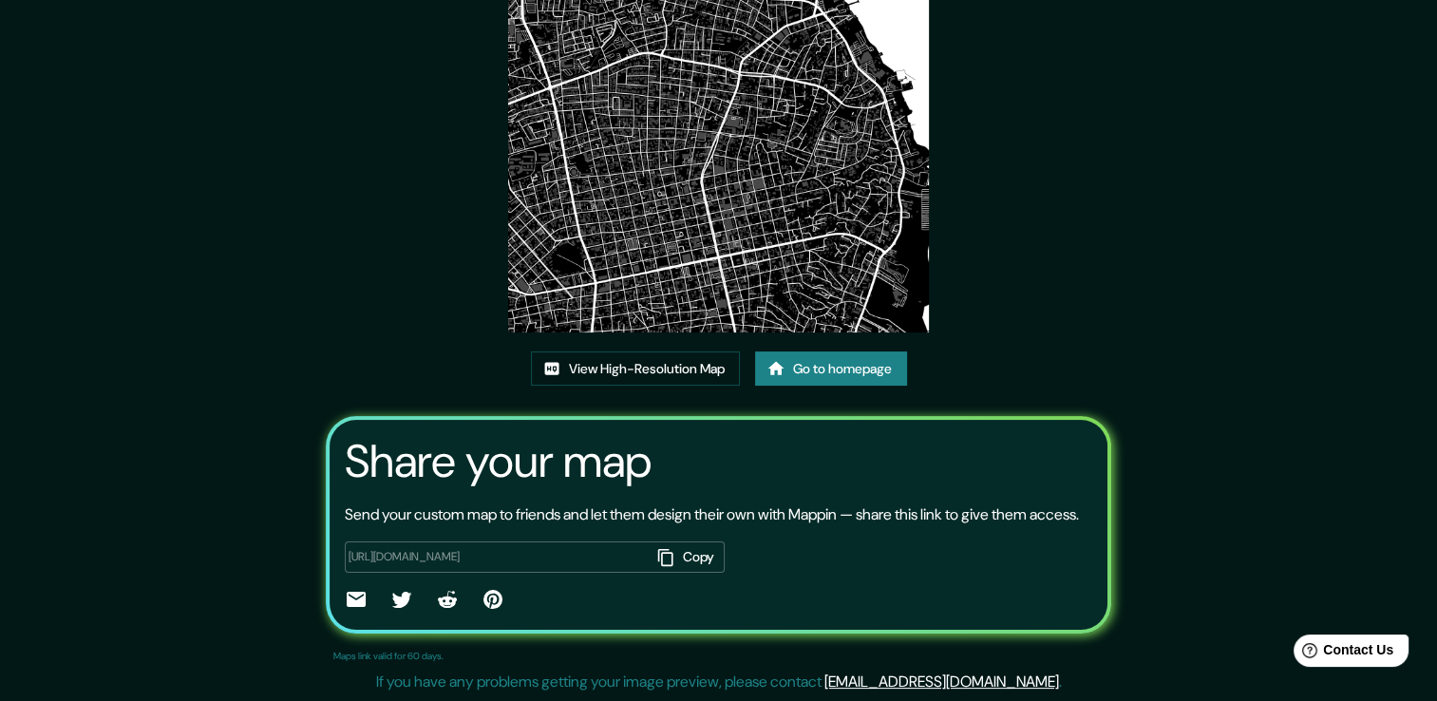
scroll to position [194, 0]
click at [671, 556] on button "Copy" at bounding box center [688, 557] width 74 height 31
click at [665, 557] on icon "button" at bounding box center [665, 556] width 15 height 17
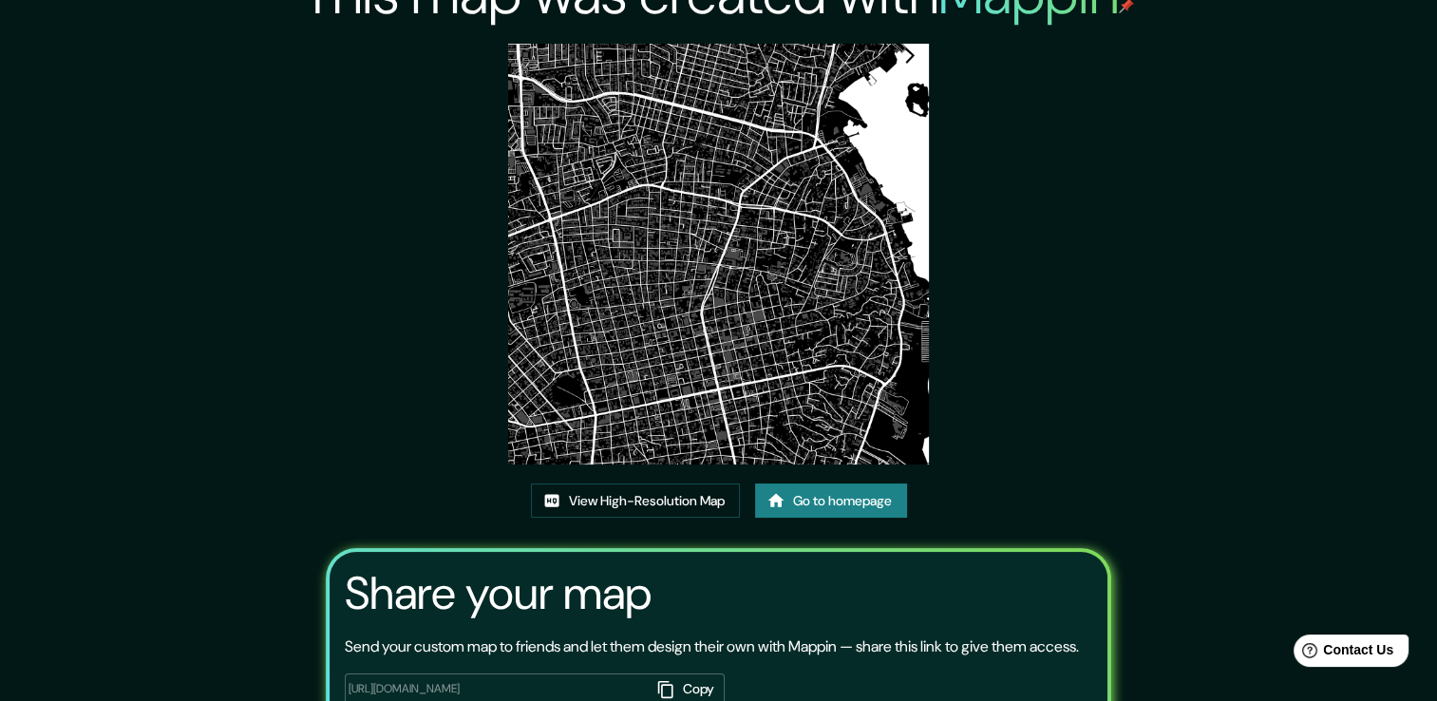
scroll to position [4, 0]
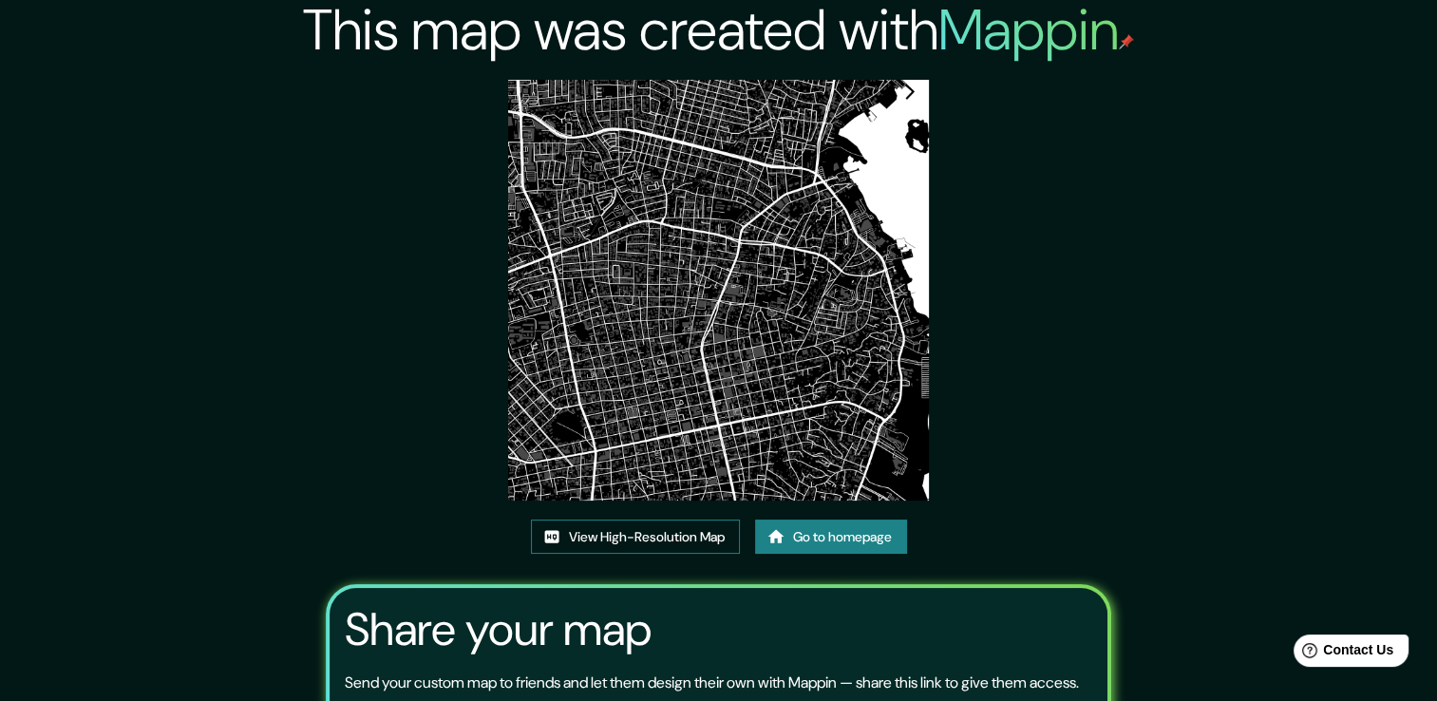
click at [611, 536] on link "View High-Resolution Map" at bounding box center [635, 537] width 209 height 35
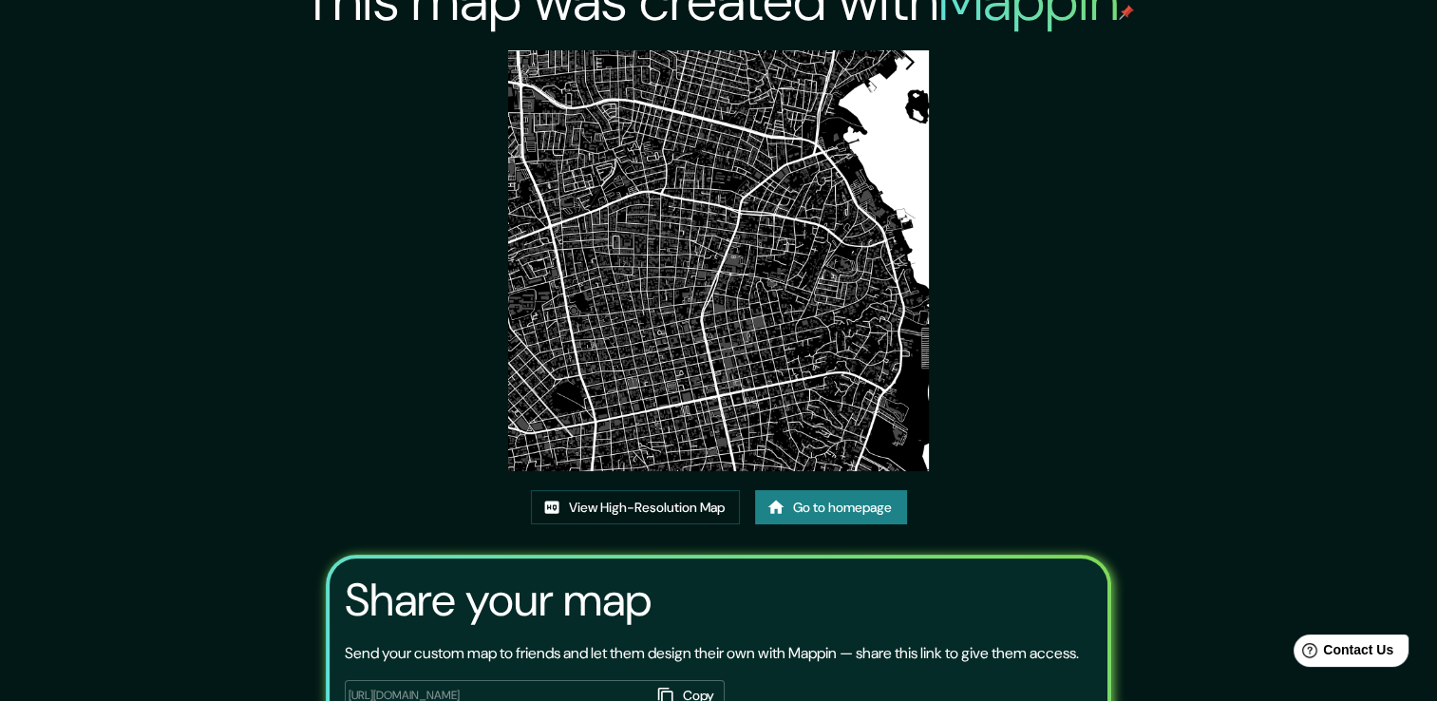
scroll to position [0, 0]
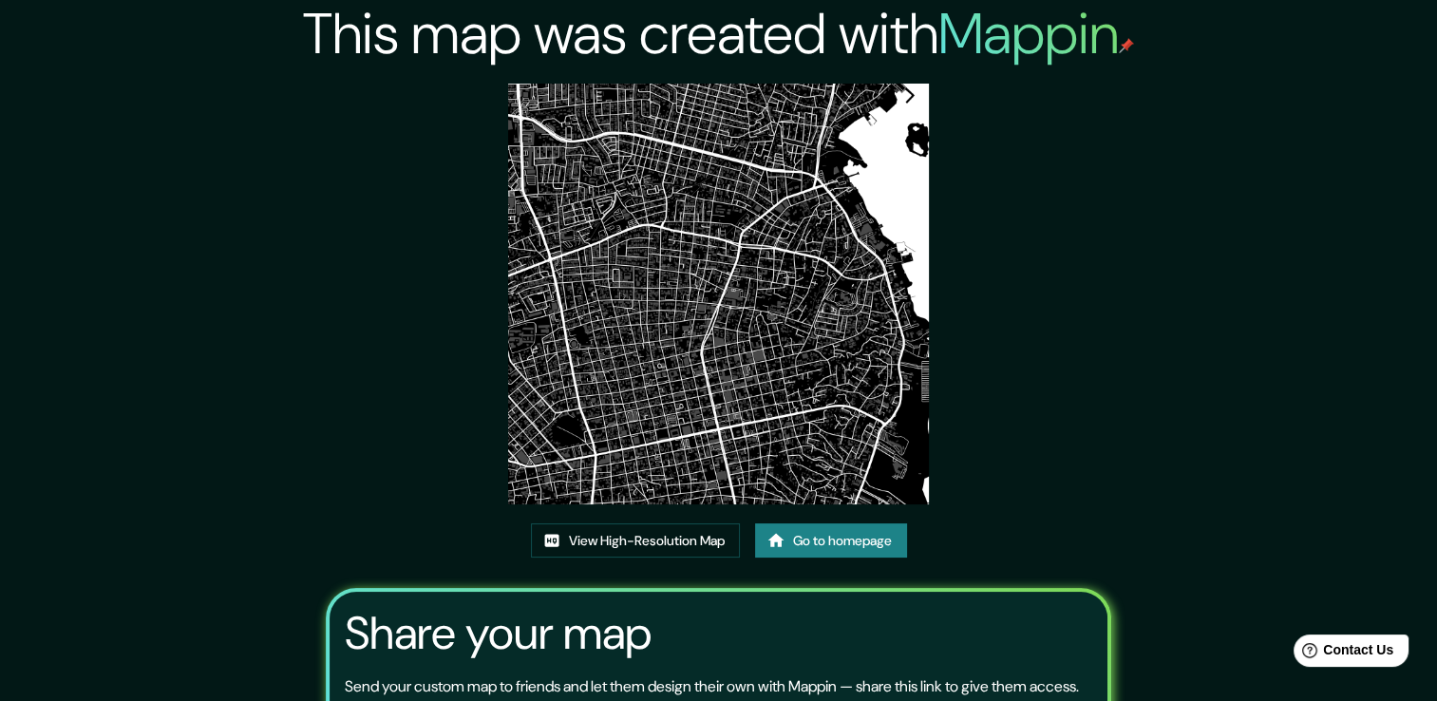
click at [851, 535] on link "Go to homepage" at bounding box center [831, 540] width 152 height 35
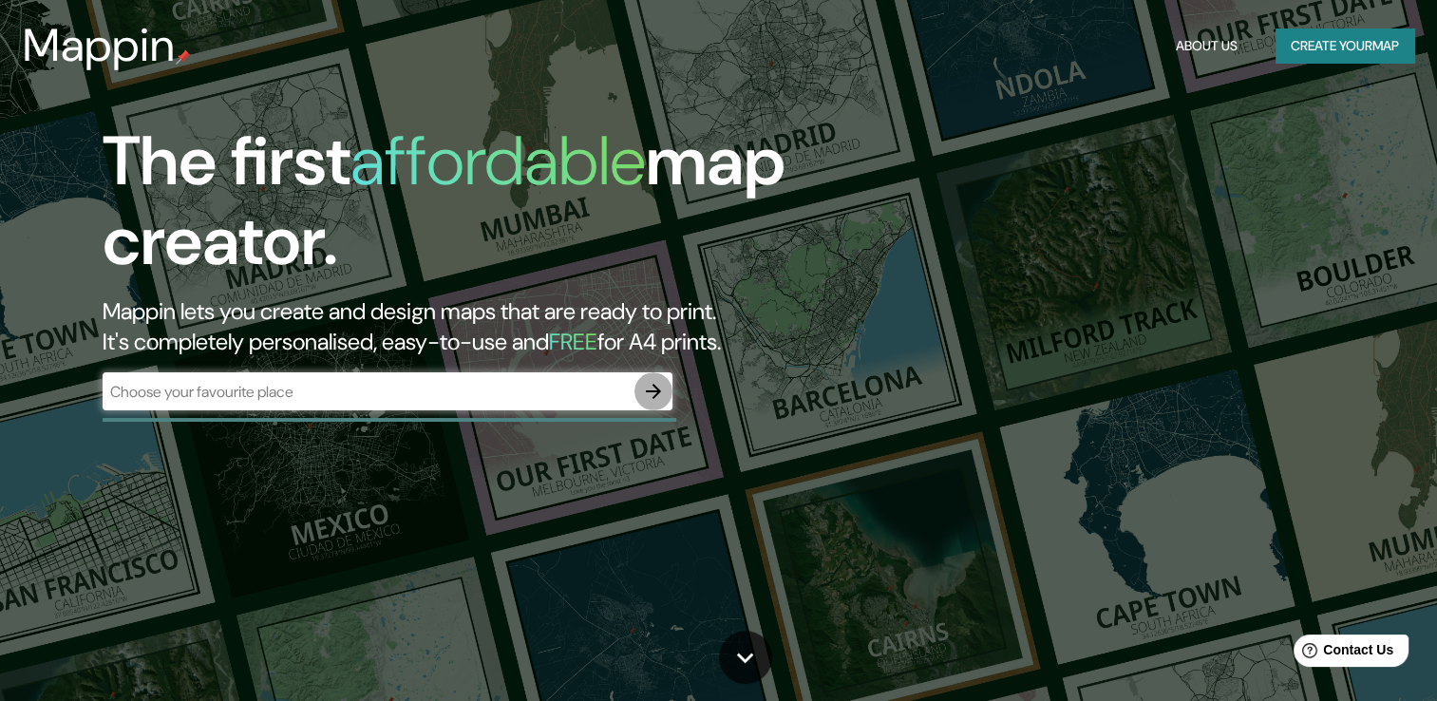
click at [646, 391] on icon "button" at bounding box center [653, 391] width 15 height 15
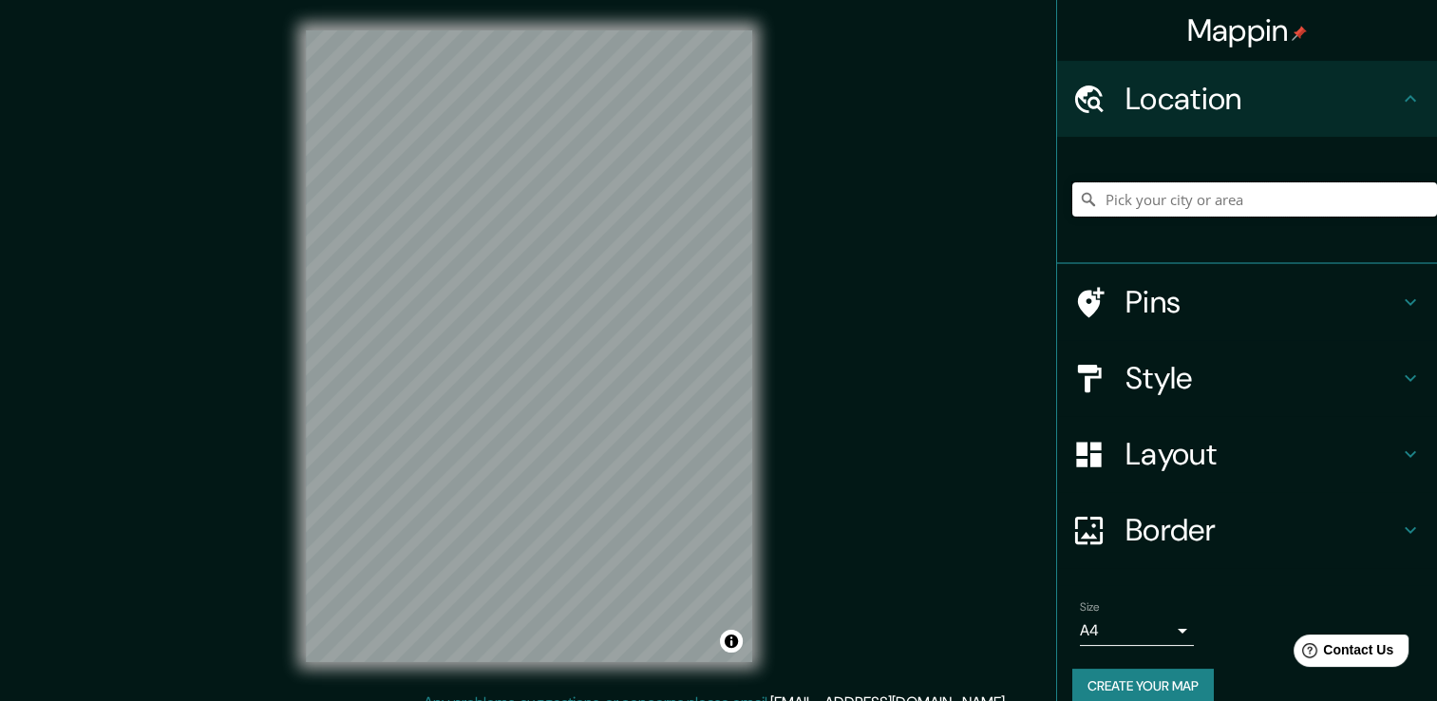
click at [1149, 197] on input "Pick your city or area" at bounding box center [1255, 199] width 365 height 34
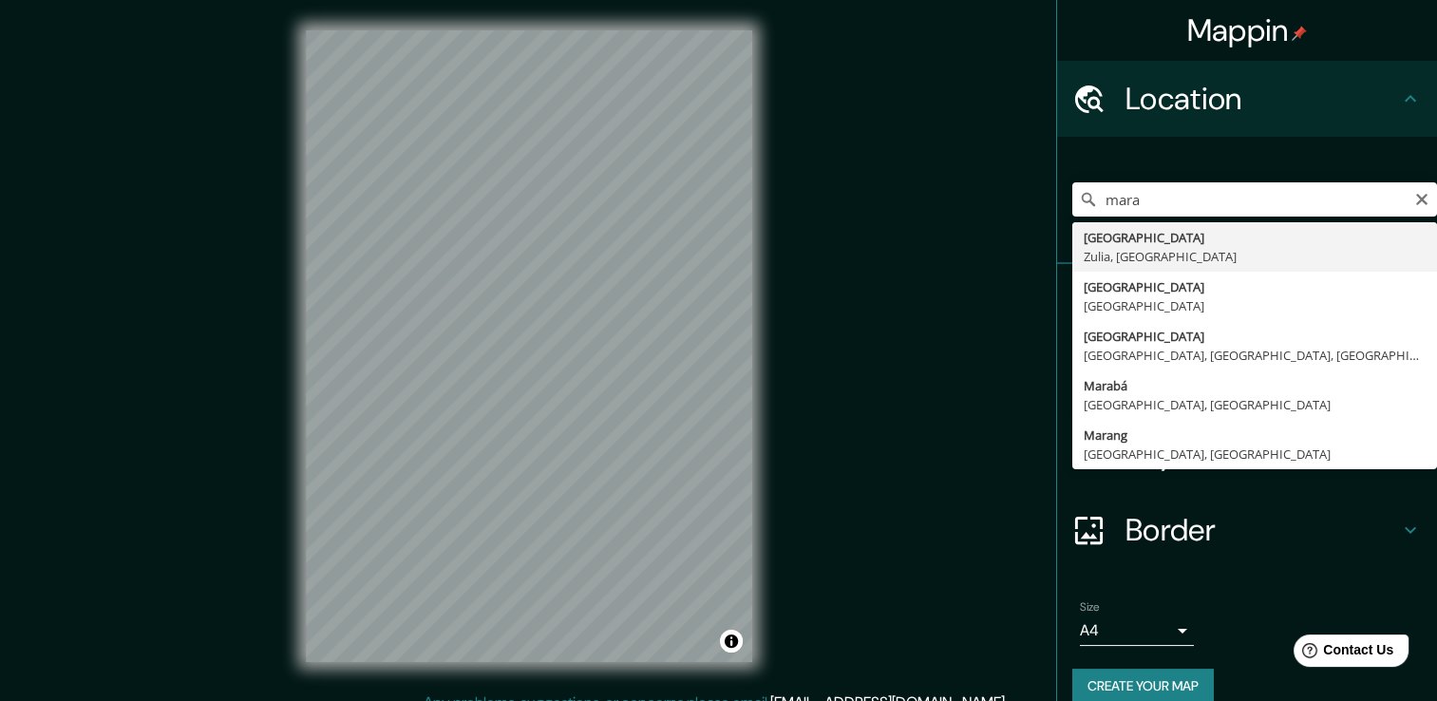
type input "[GEOGRAPHIC_DATA], [GEOGRAPHIC_DATA], [GEOGRAPHIC_DATA]"
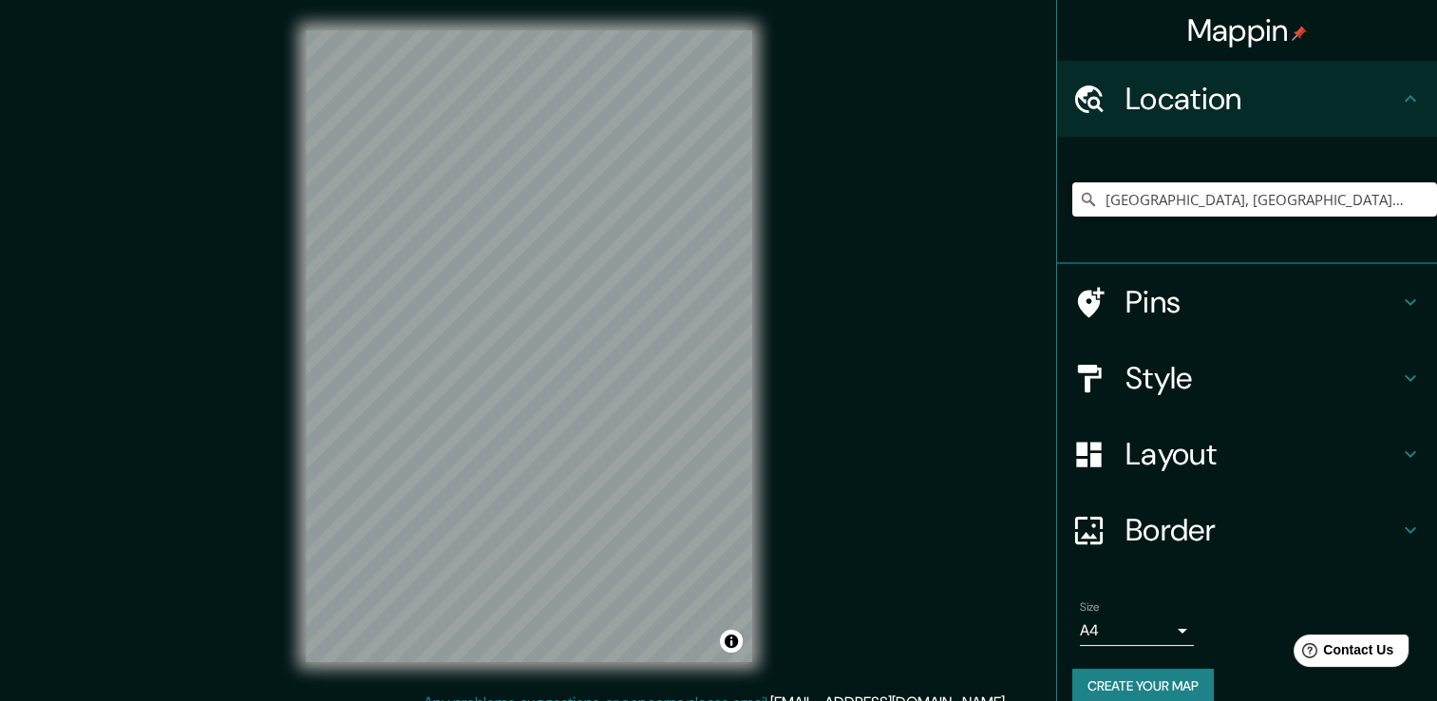
click at [1176, 448] on h4 "Layout" at bounding box center [1263, 454] width 274 height 38
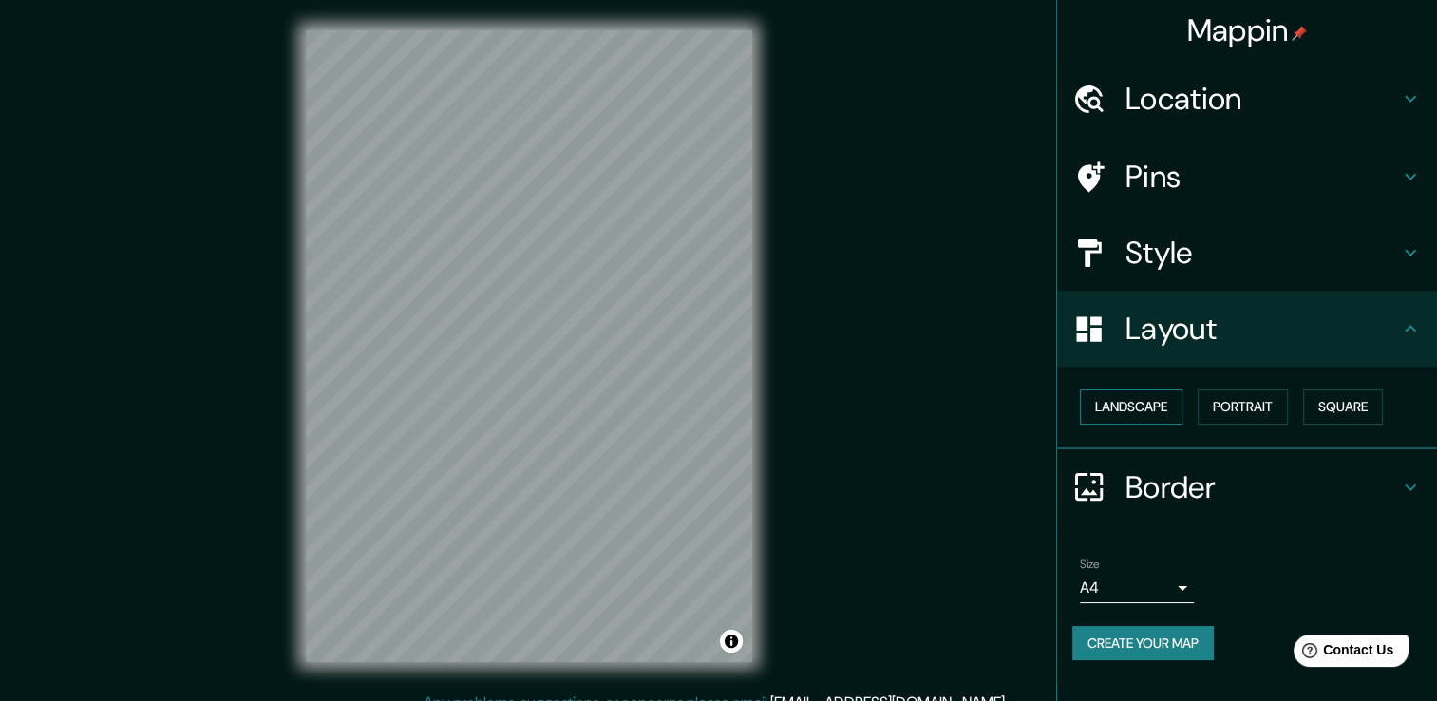
click at [1105, 399] on button "Landscape" at bounding box center [1131, 407] width 103 height 35
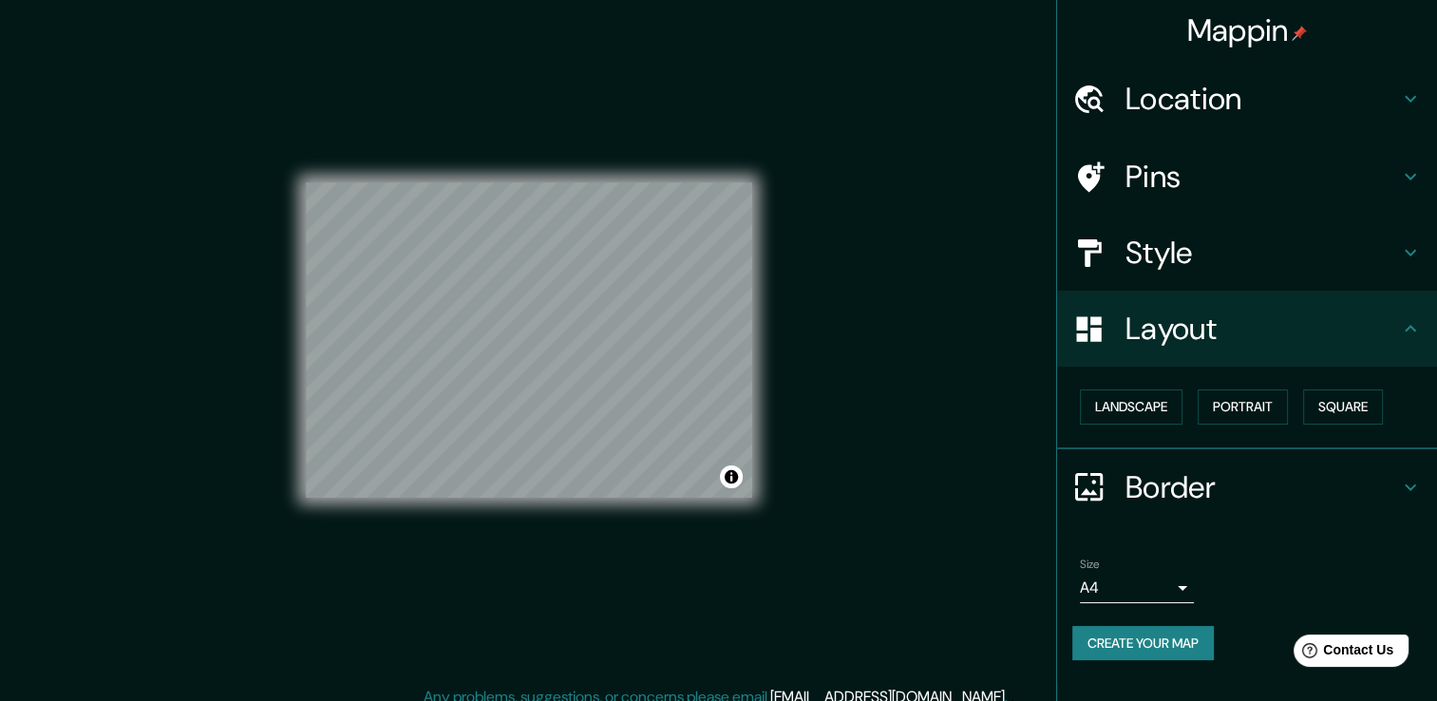
scroll to position [21, 0]
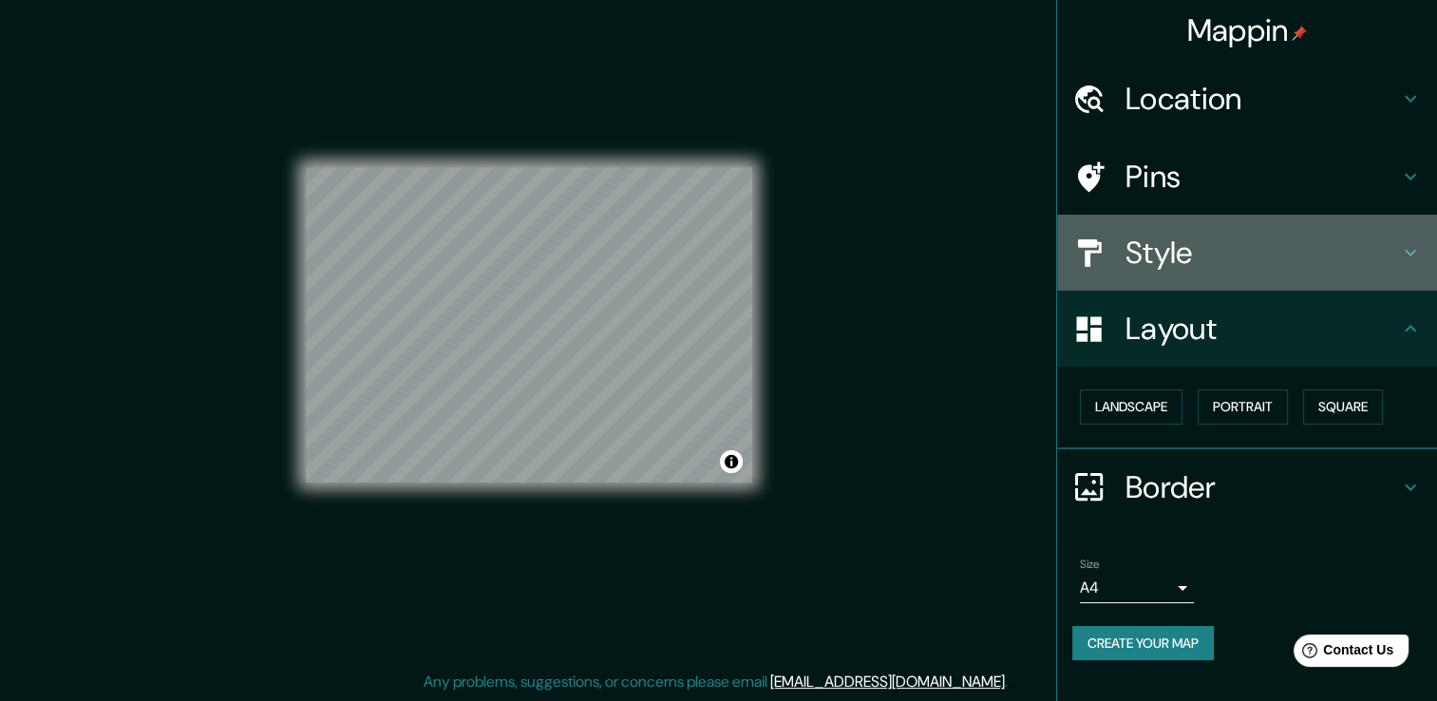
click at [1113, 246] on div at bounding box center [1099, 253] width 53 height 33
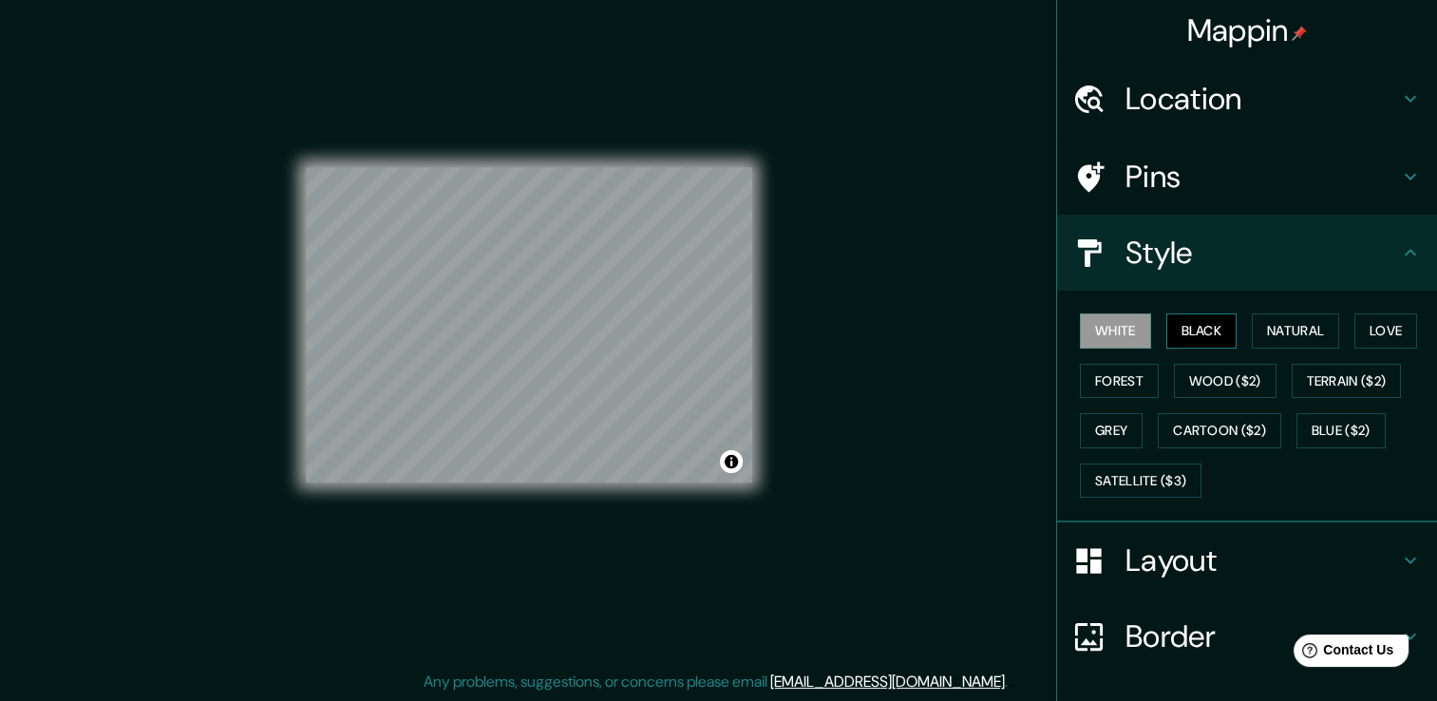
click at [1185, 325] on button "Black" at bounding box center [1202, 331] width 71 height 35
